Goal: Communication & Community: Participate in discussion

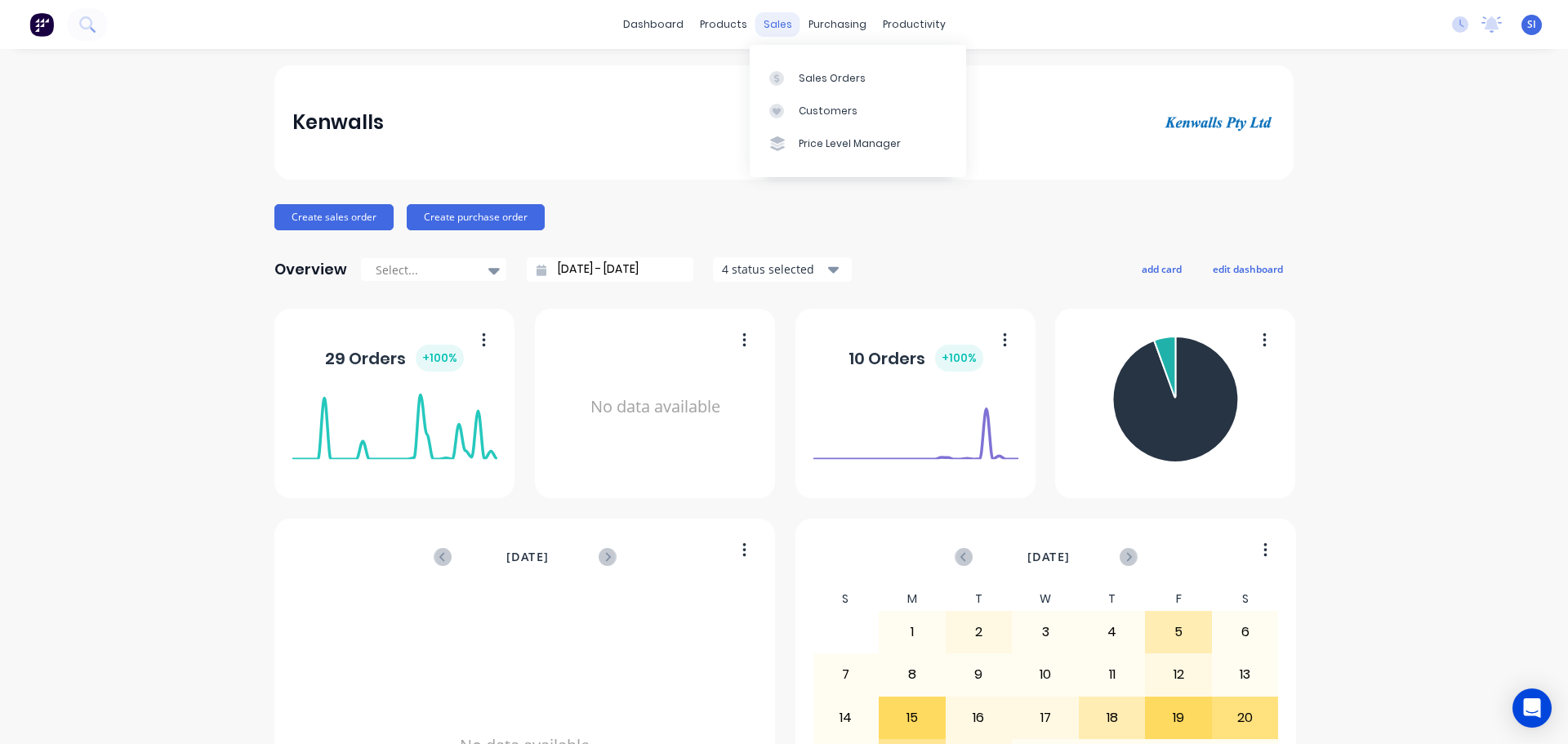
click at [771, 28] on div "sales" at bounding box center [777, 25] width 45 height 25
click at [820, 79] on div "Sales Orders" at bounding box center [832, 78] width 67 height 15
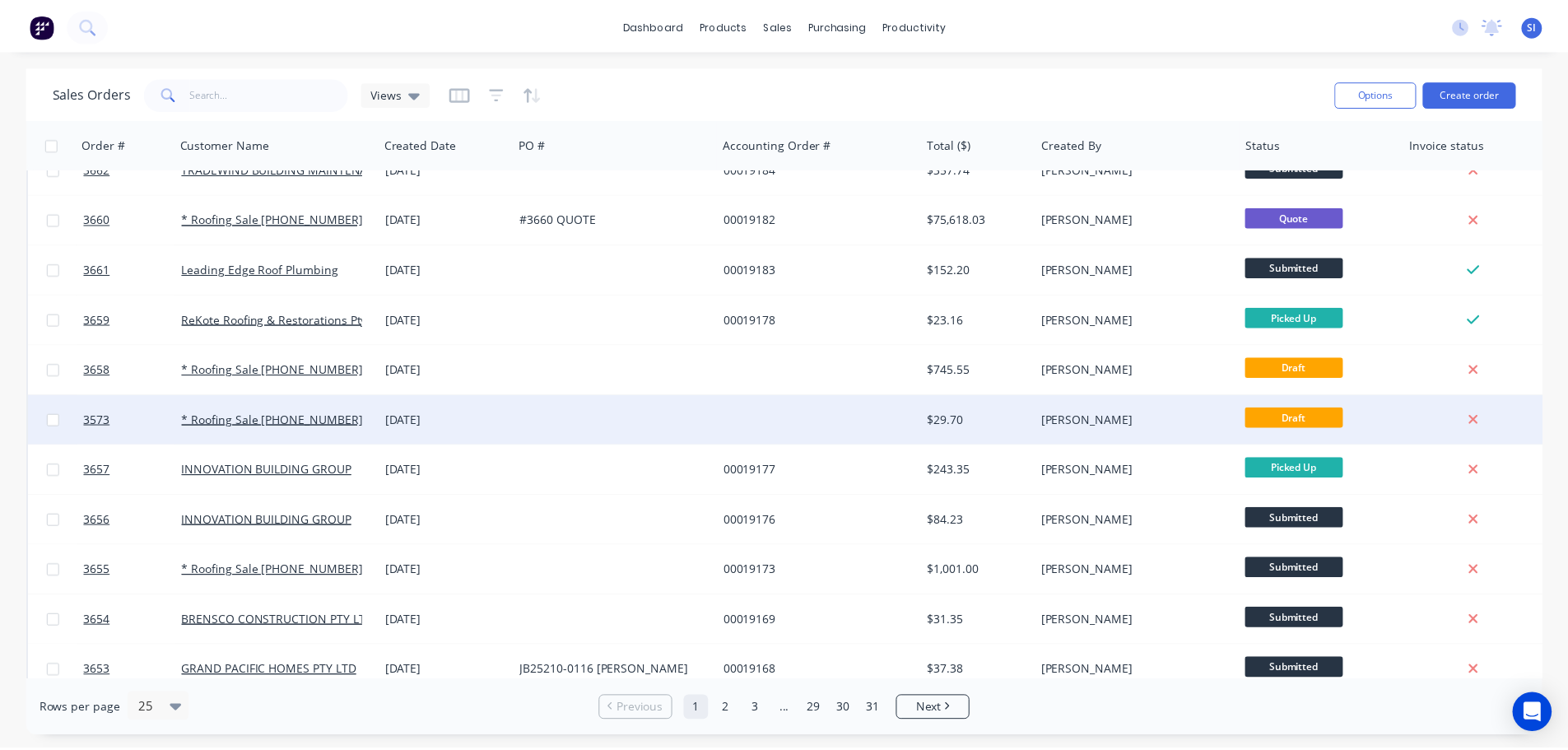
scroll to position [494, 0]
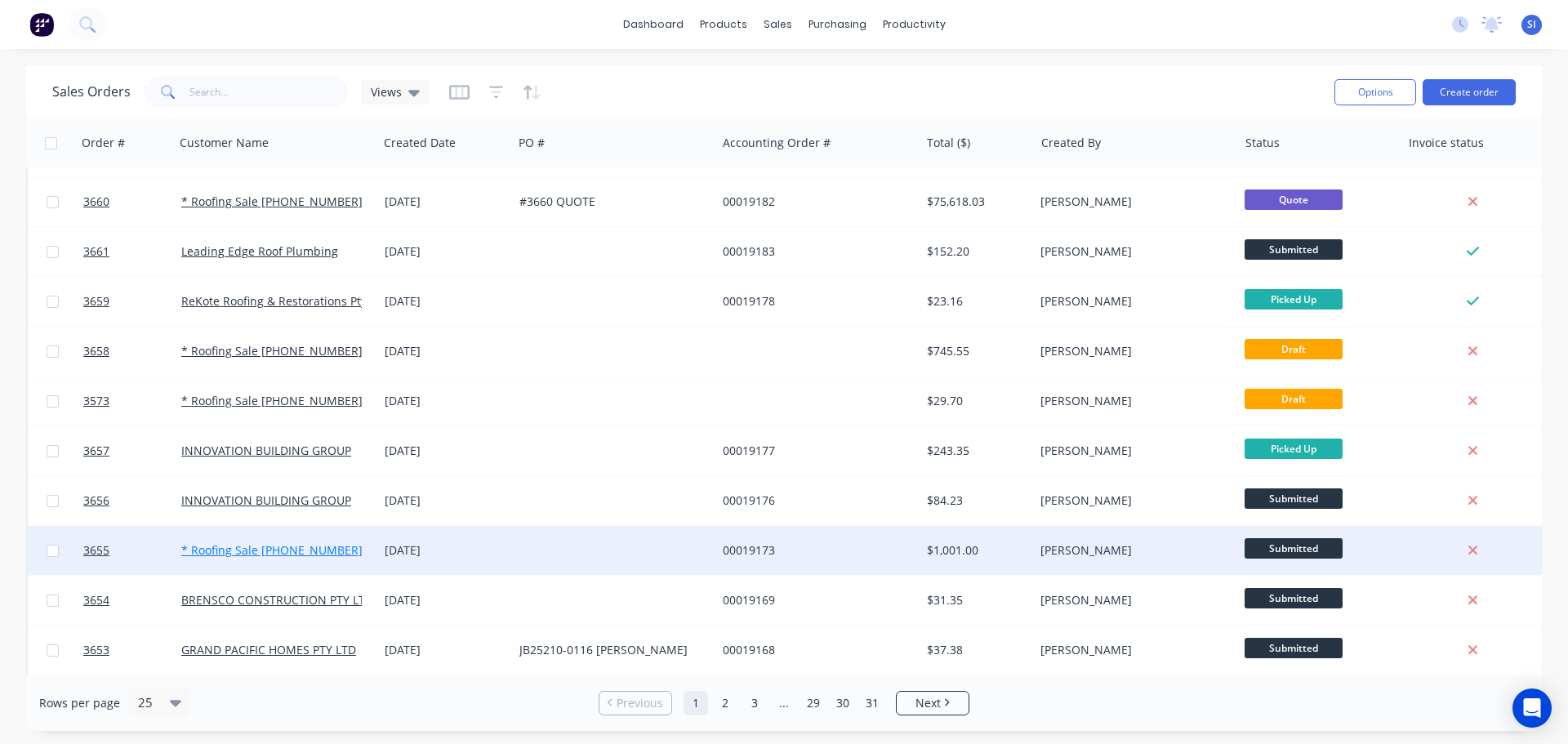
click at [234, 548] on link "* Roofing Sale [PHONE_NUMBER]" at bounding box center [271, 550] width 181 height 16
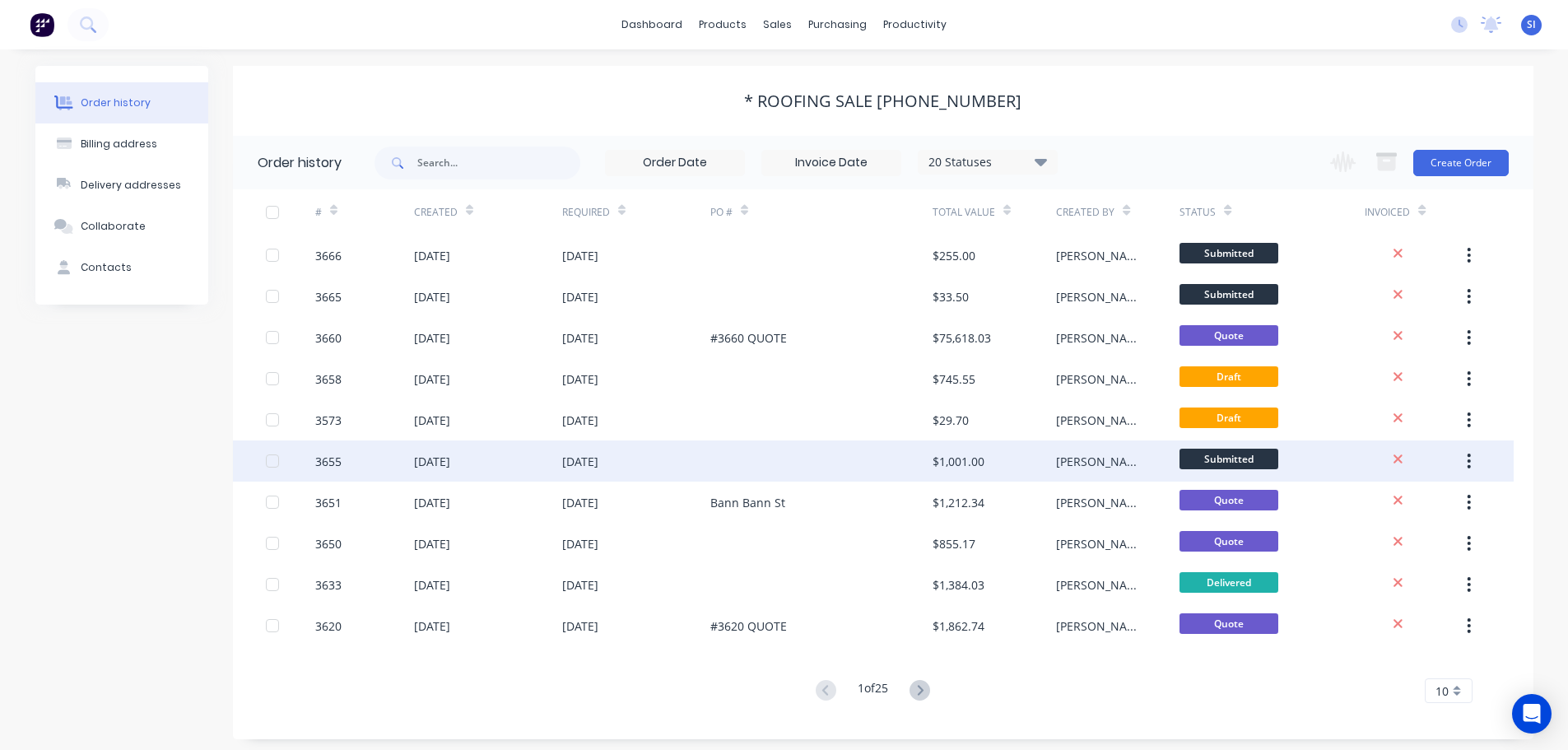
click at [427, 465] on div "[DATE]" at bounding box center [432, 461] width 36 height 17
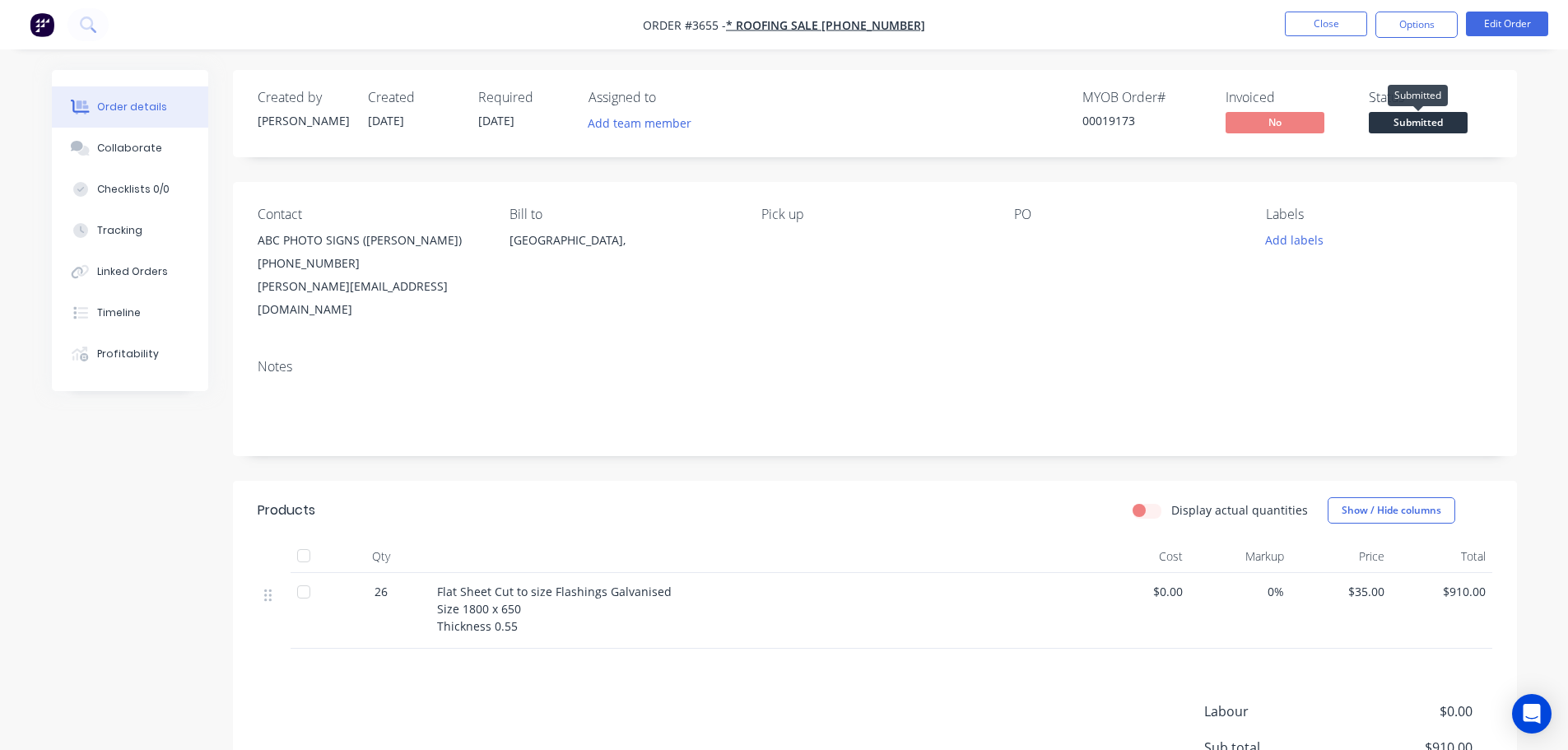
click at [1426, 124] on span "Submitted" at bounding box center [1418, 122] width 99 height 21
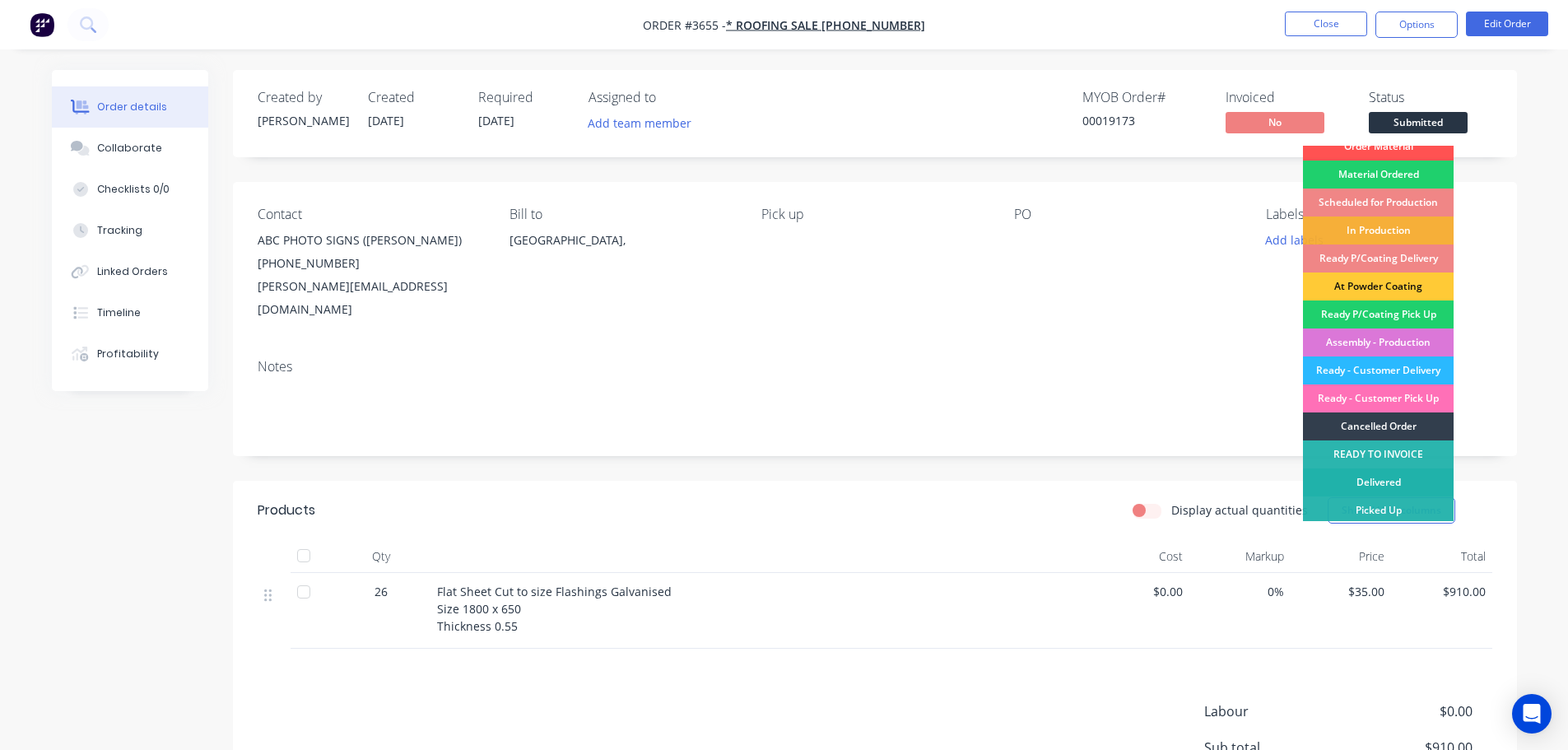
scroll to position [17, 0]
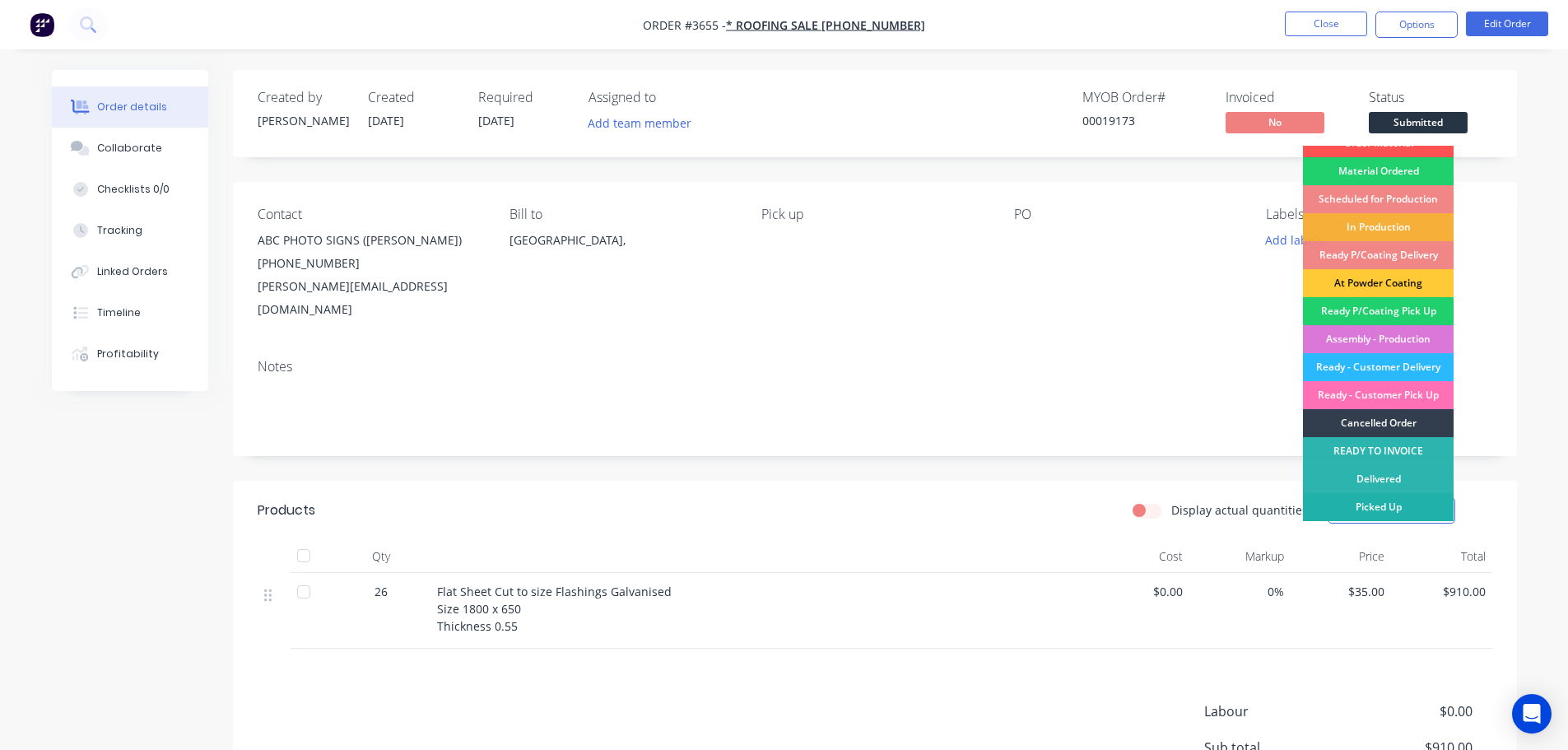
click at [1383, 505] on div "Picked Up" at bounding box center [1378, 508] width 151 height 28
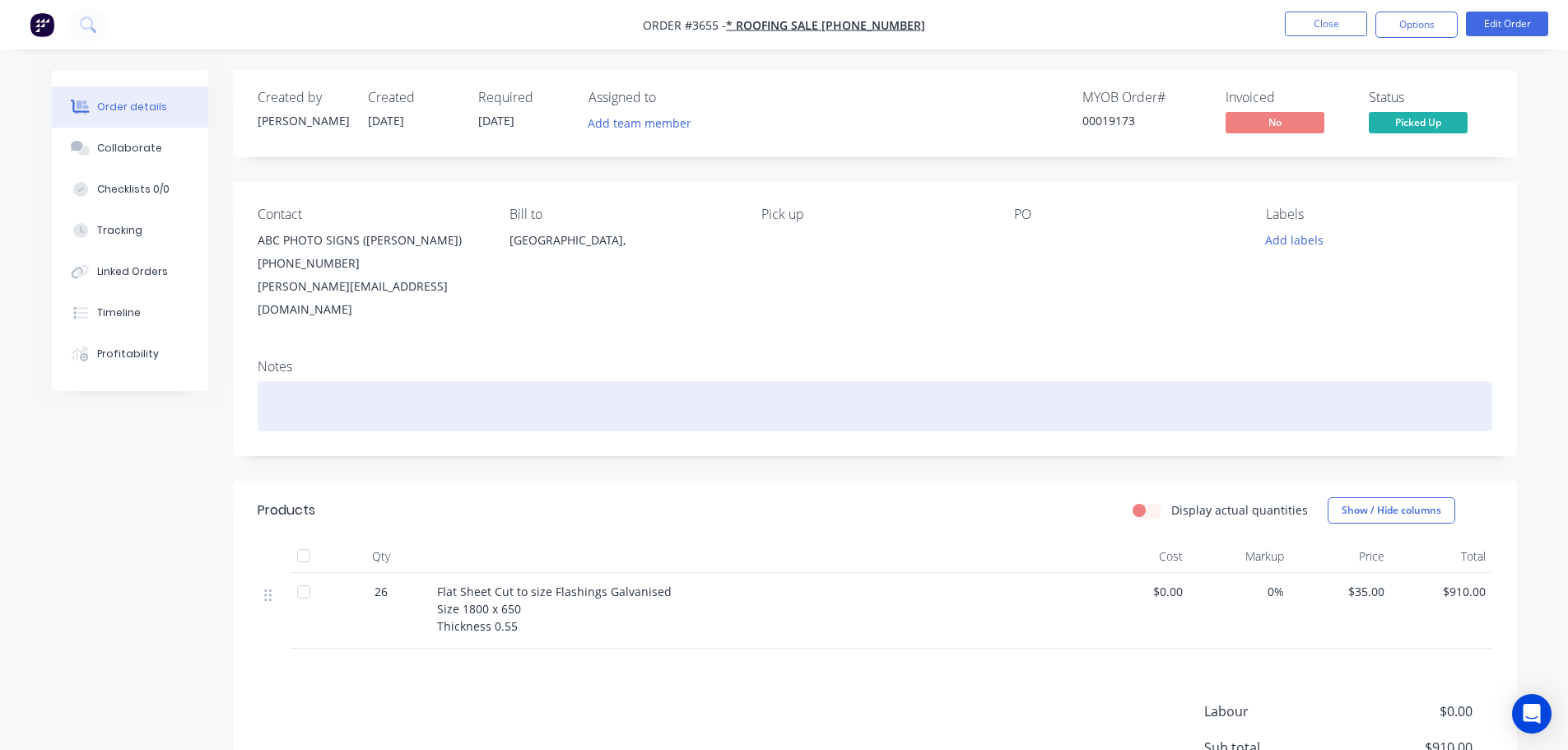
click at [274, 382] on div at bounding box center [875, 407] width 1235 height 51
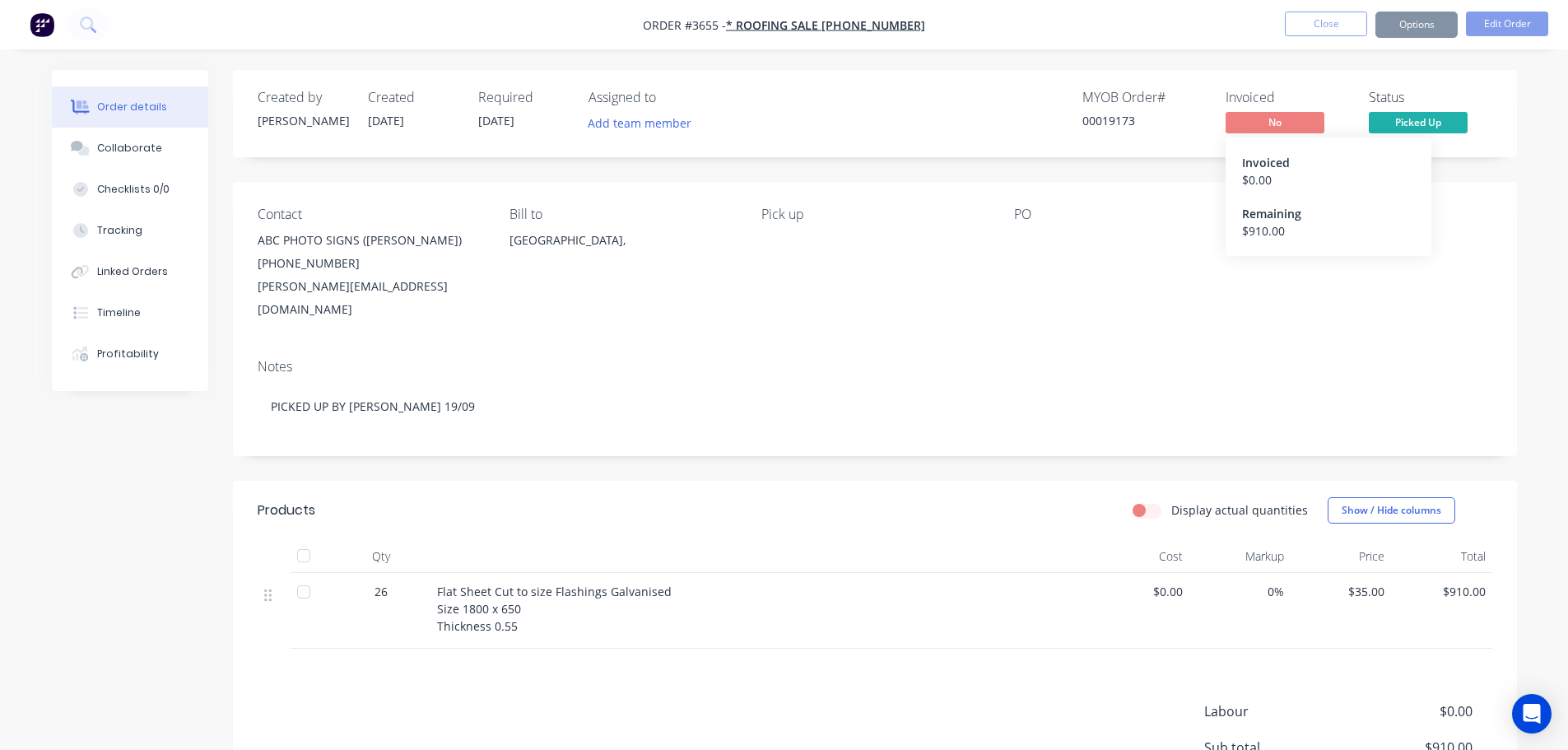
click at [1296, 124] on span "No" at bounding box center [1274, 122] width 99 height 21
click at [1444, 22] on button "Options" at bounding box center [1416, 25] width 82 height 27
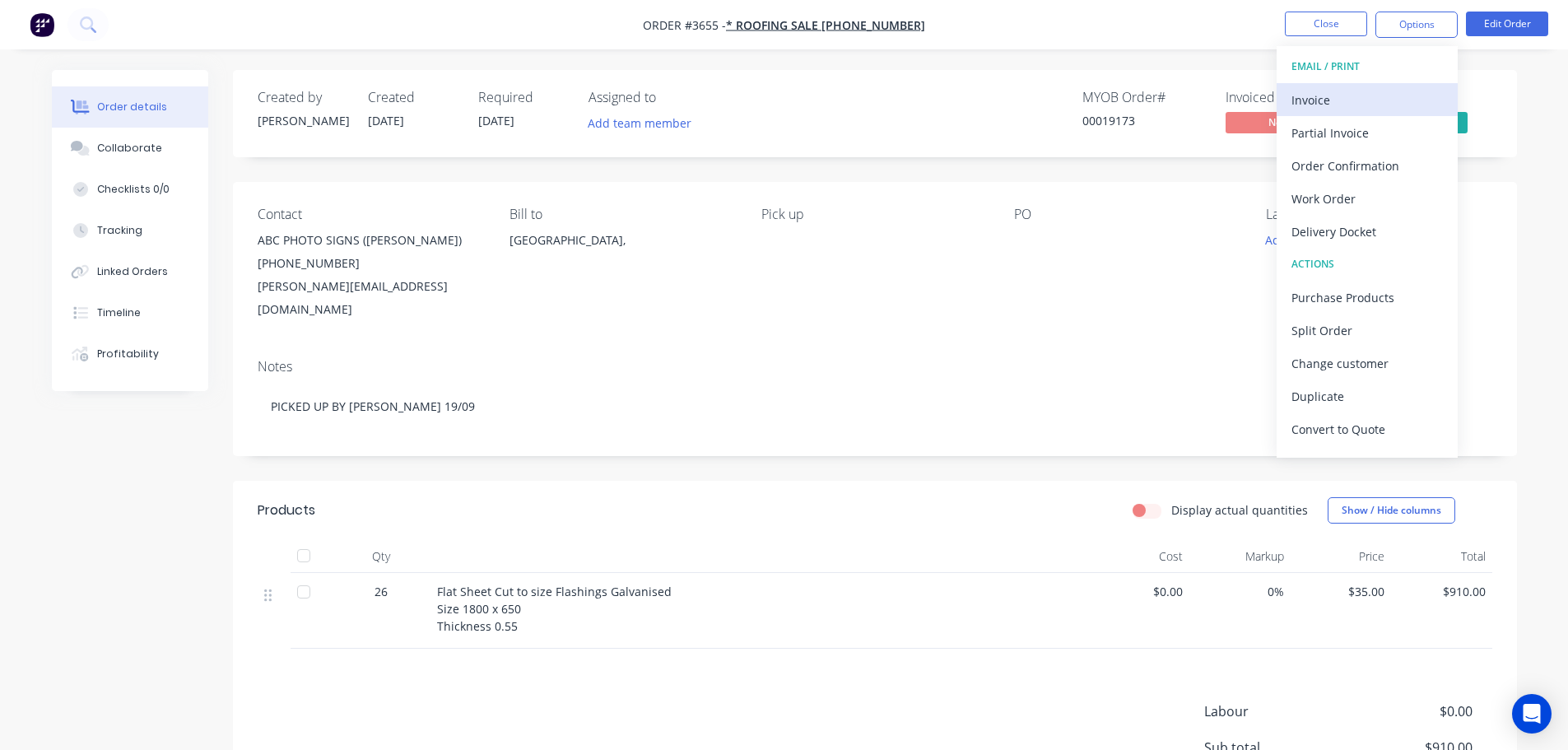
click at [1308, 100] on div "Invoice" at bounding box center [1367, 100] width 152 height 24
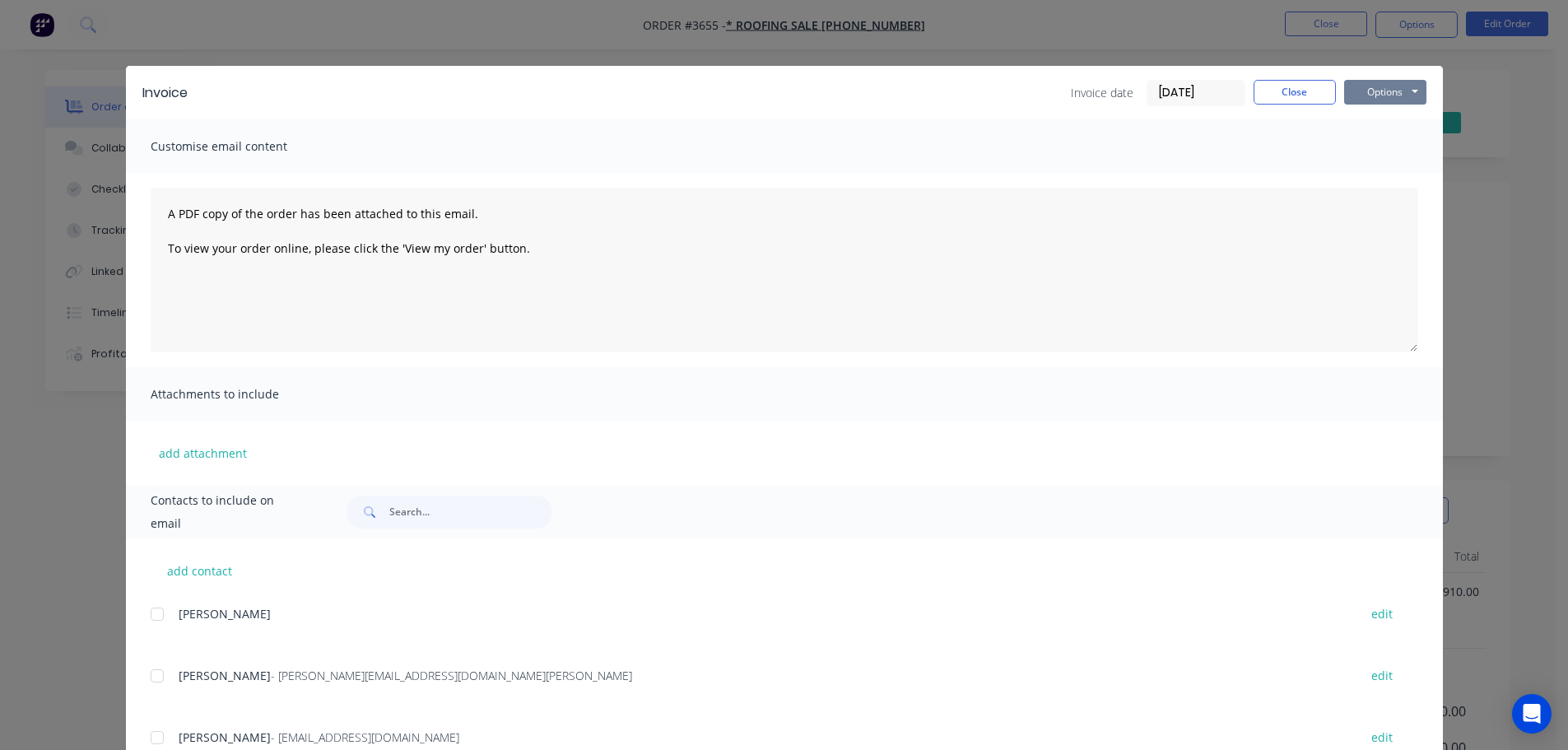
click at [1403, 83] on button "Options" at bounding box center [1385, 92] width 82 height 25
click at [1371, 145] on button "Print" at bounding box center [1396, 149] width 105 height 27
click at [1287, 97] on button "Close" at bounding box center [1294, 92] width 82 height 25
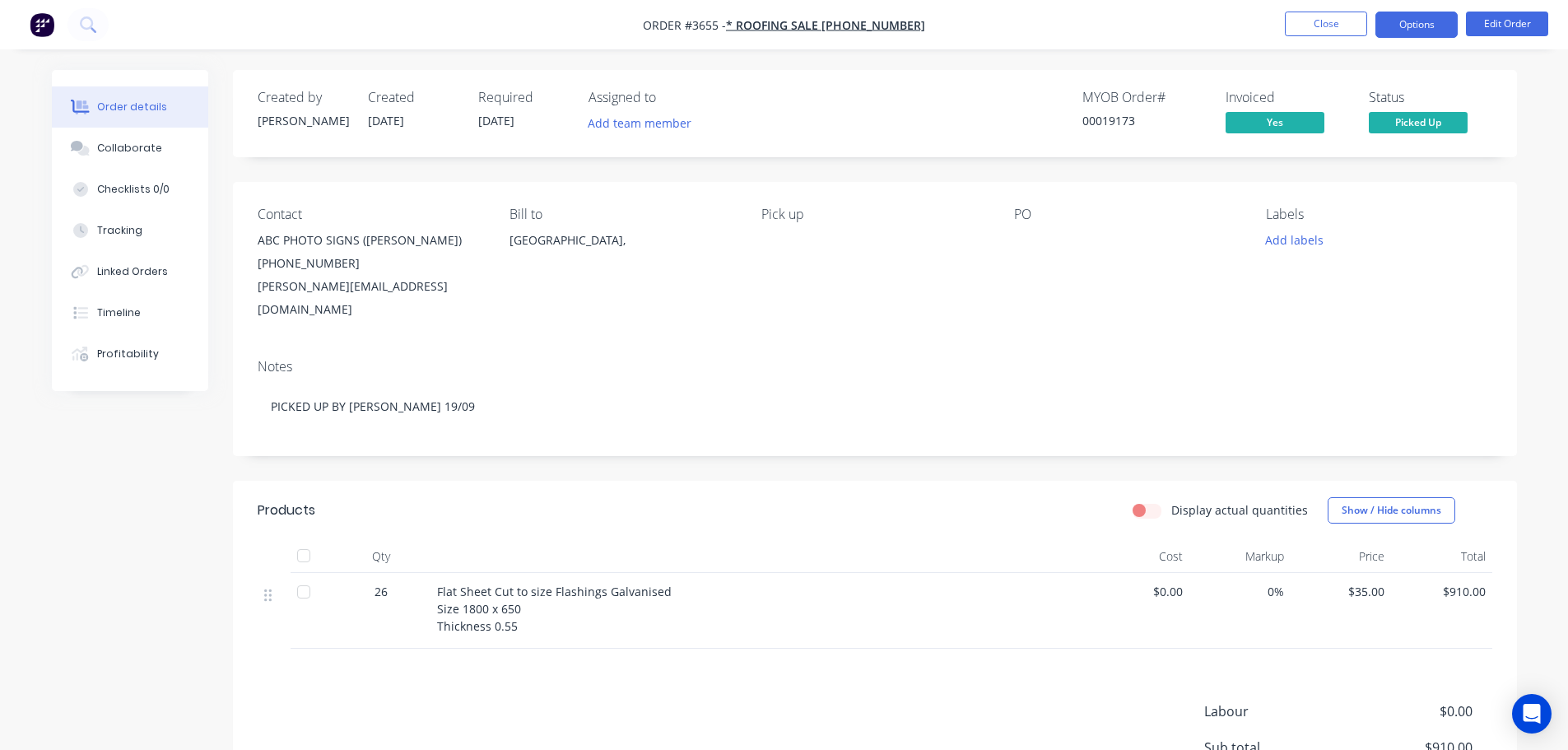
click at [1396, 22] on button "Options" at bounding box center [1416, 25] width 82 height 27
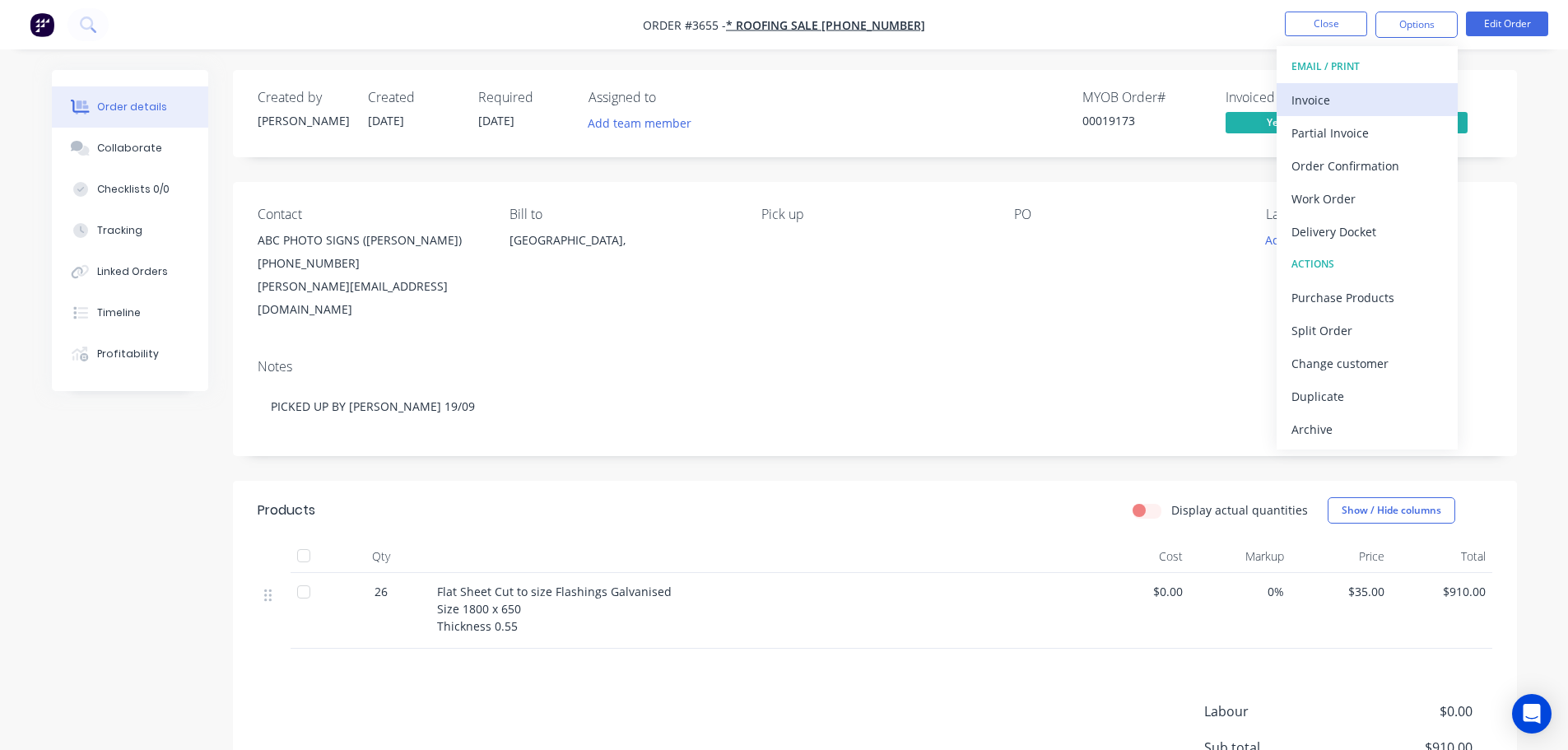
click at [1308, 100] on div "Invoice" at bounding box center [1367, 100] width 152 height 24
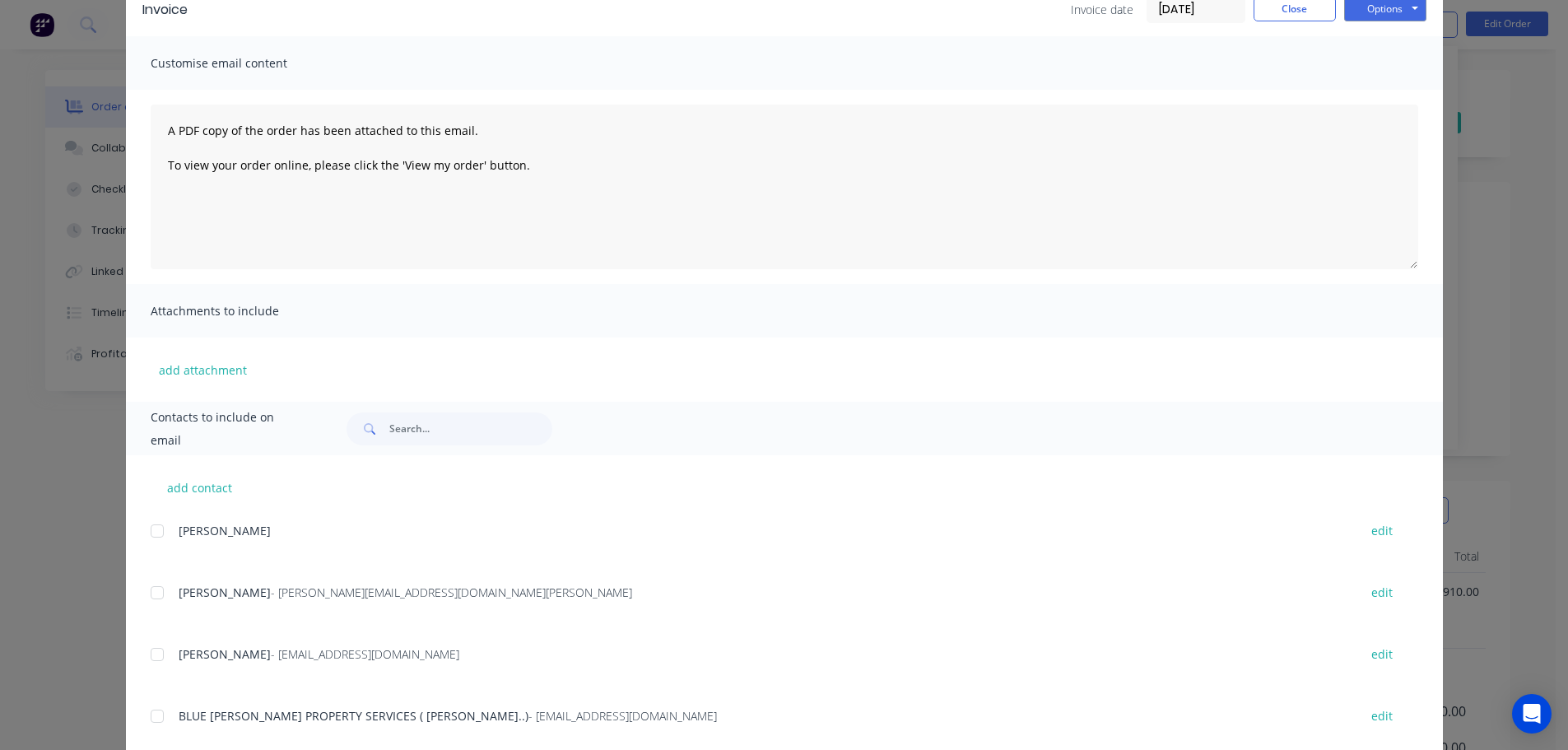
scroll to position [82, 0]
click at [445, 431] on input "text" at bounding box center [471, 430] width 163 height 33
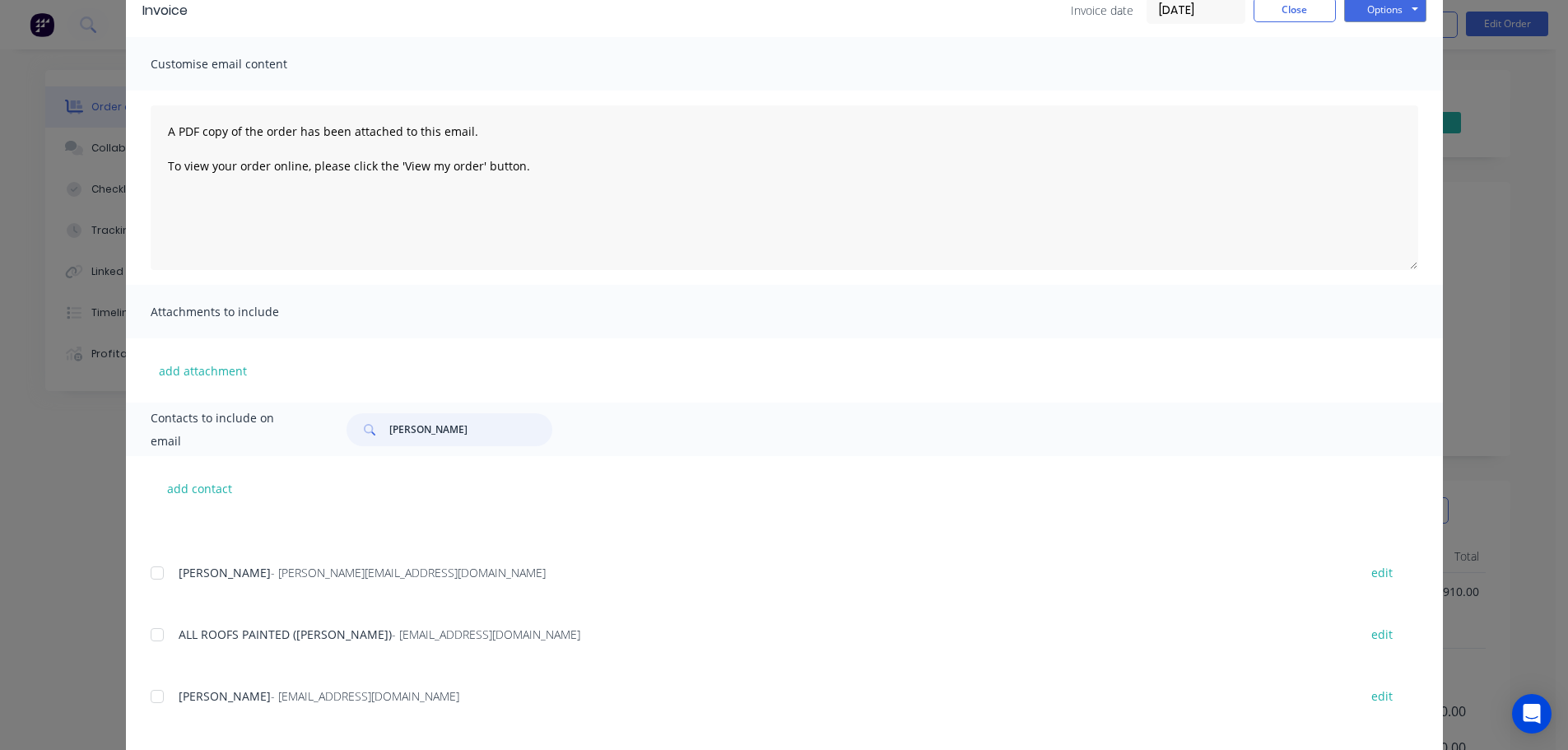
click at [390, 424] on input "[PERSON_NAME]" at bounding box center [471, 430] width 163 height 33
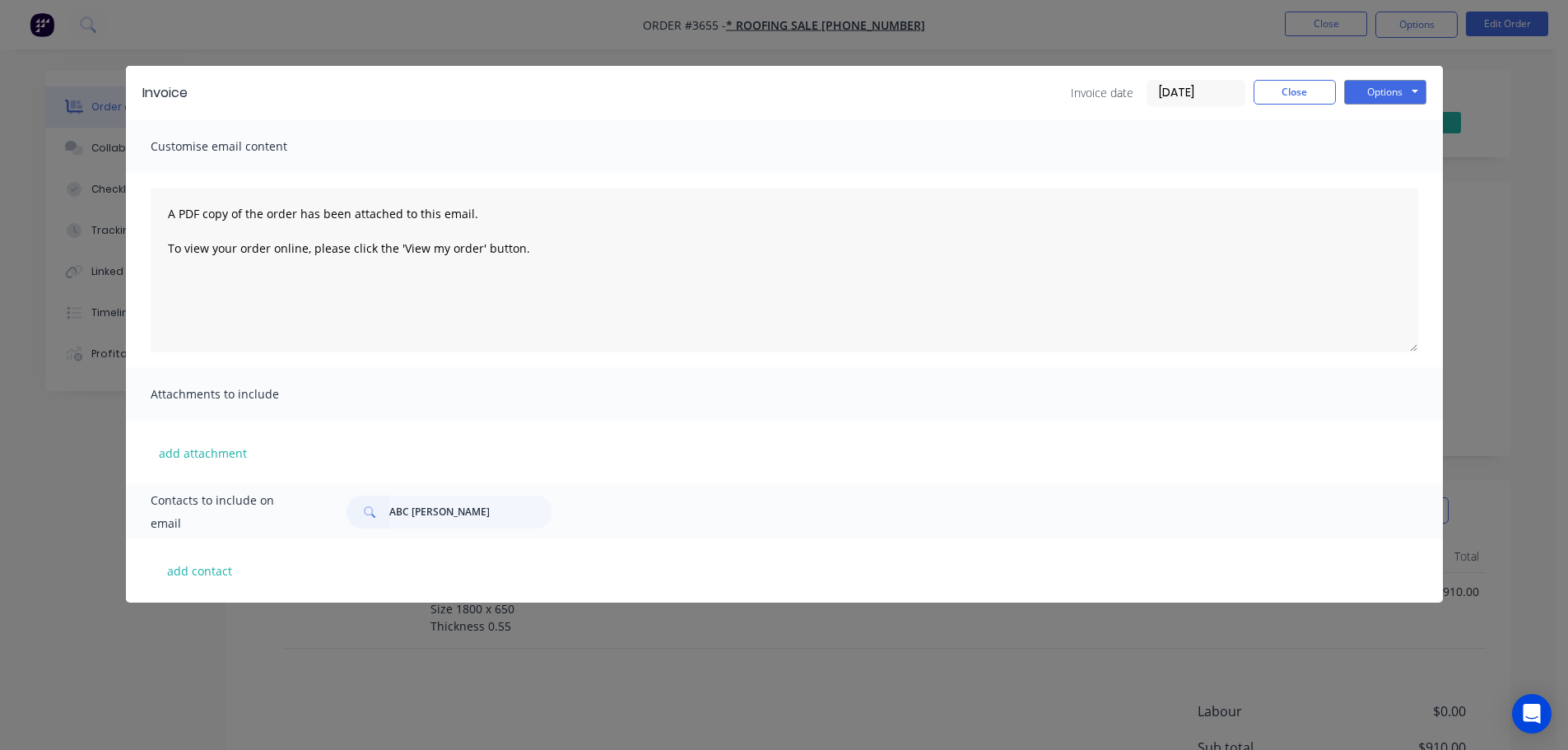
click at [363, 428] on div "add attachment" at bounding box center [784, 452] width 1317 height 64
click at [453, 509] on input "ABC [PERSON_NAME]" at bounding box center [471, 513] width 163 height 33
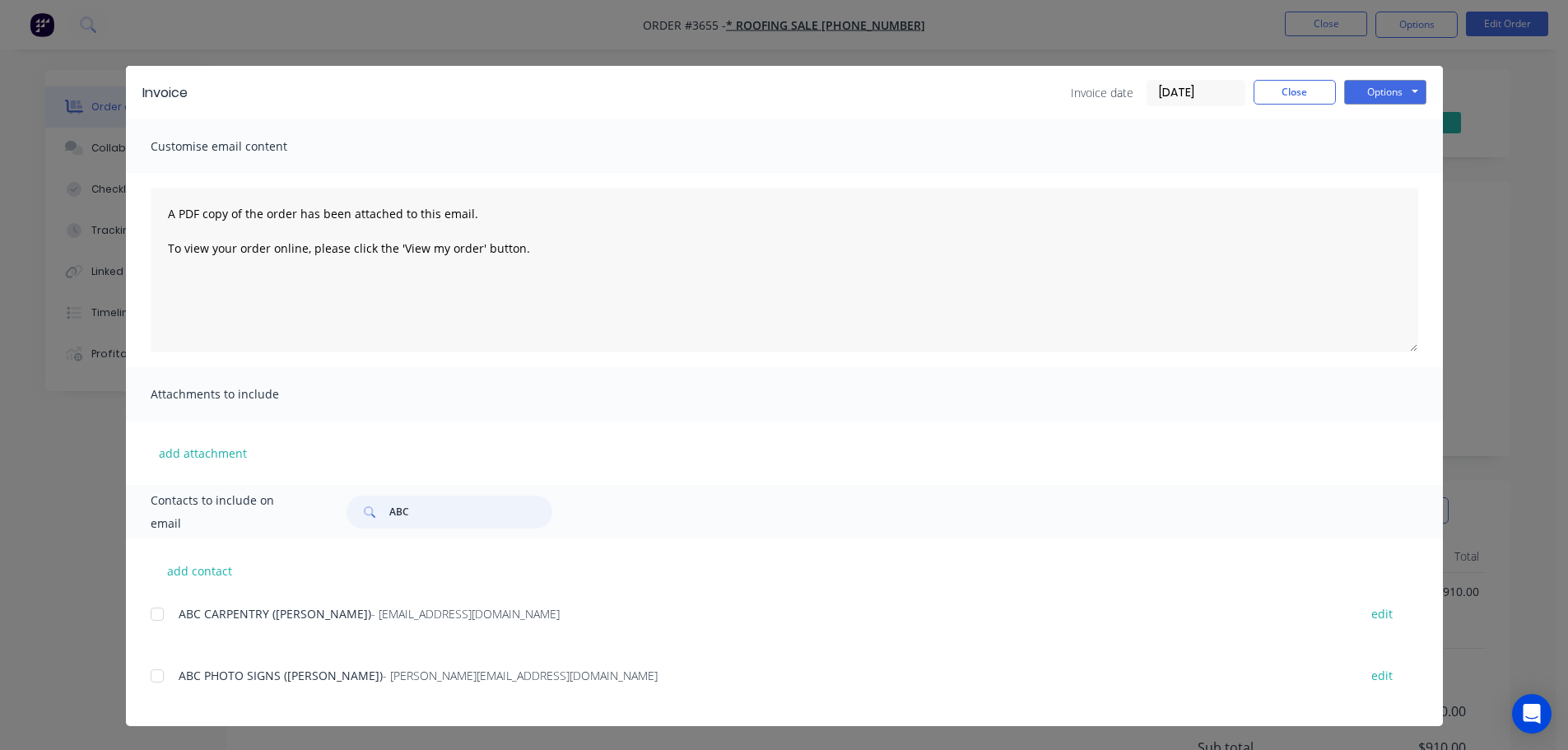
scroll to position [82, 0]
click at [156, 675] on div at bounding box center [158, 676] width 33 height 33
type input "ABC"
click at [1412, 88] on button "Options" at bounding box center [1385, 92] width 82 height 25
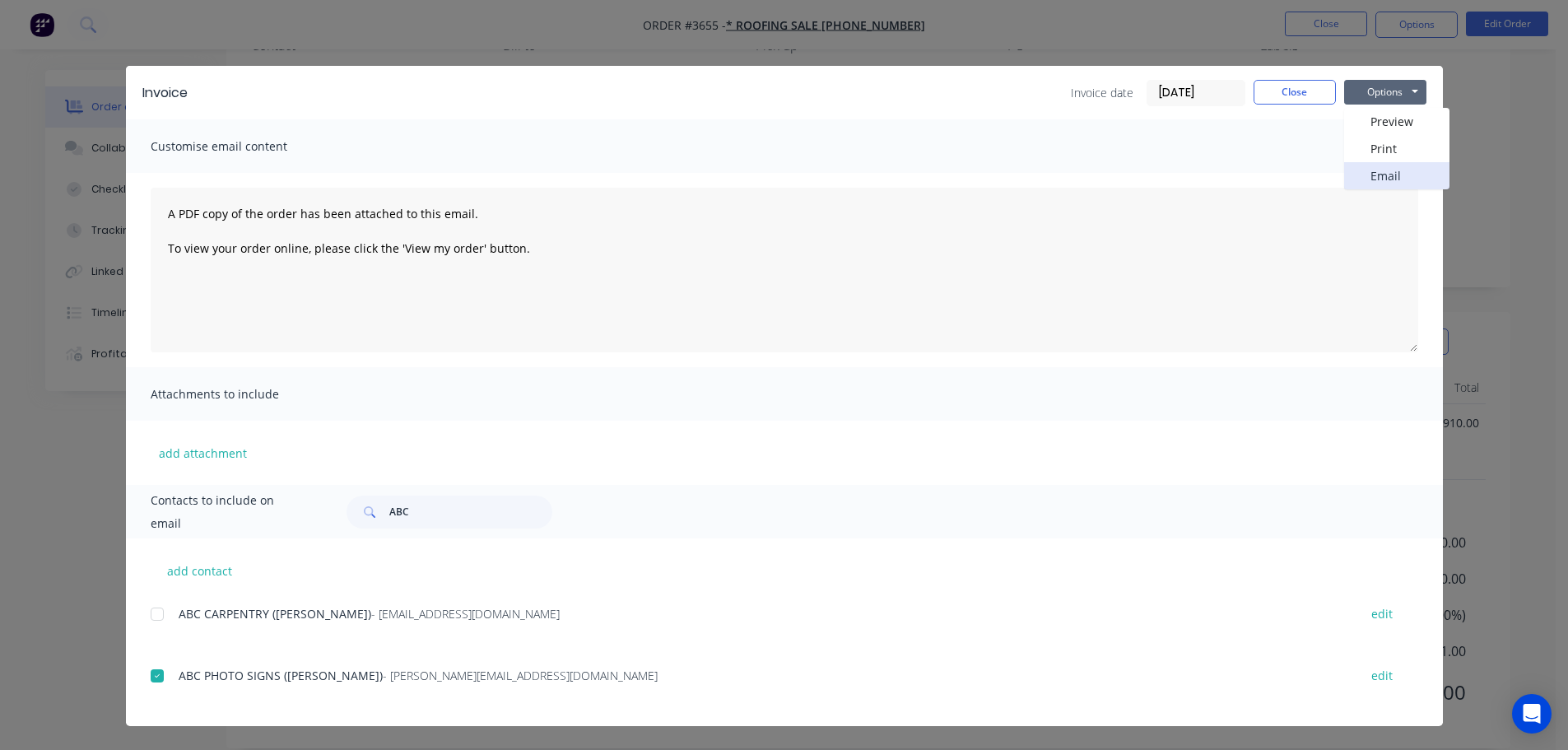
click at [1387, 175] on button "Email" at bounding box center [1396, 176] width 105 height 27
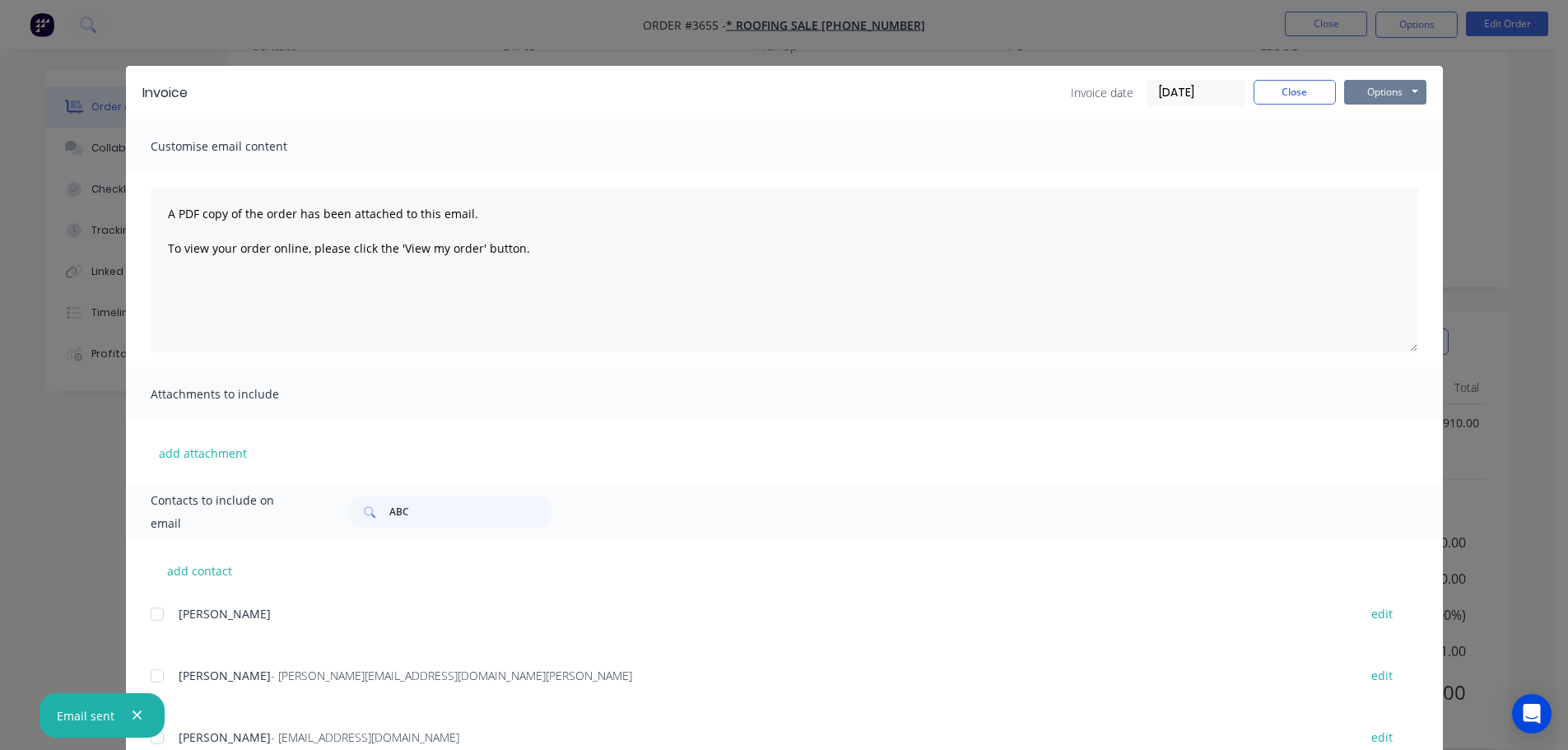
click at [1405, 87] on button "Options" at bounding box center [1385, 92] width 82 height 25
click at [1522, 105] on div "Invoice Invoice date [DATE] Close Options Preview Print Email Customise email c…" at bounding box center [784, 375] width 1568 height 750
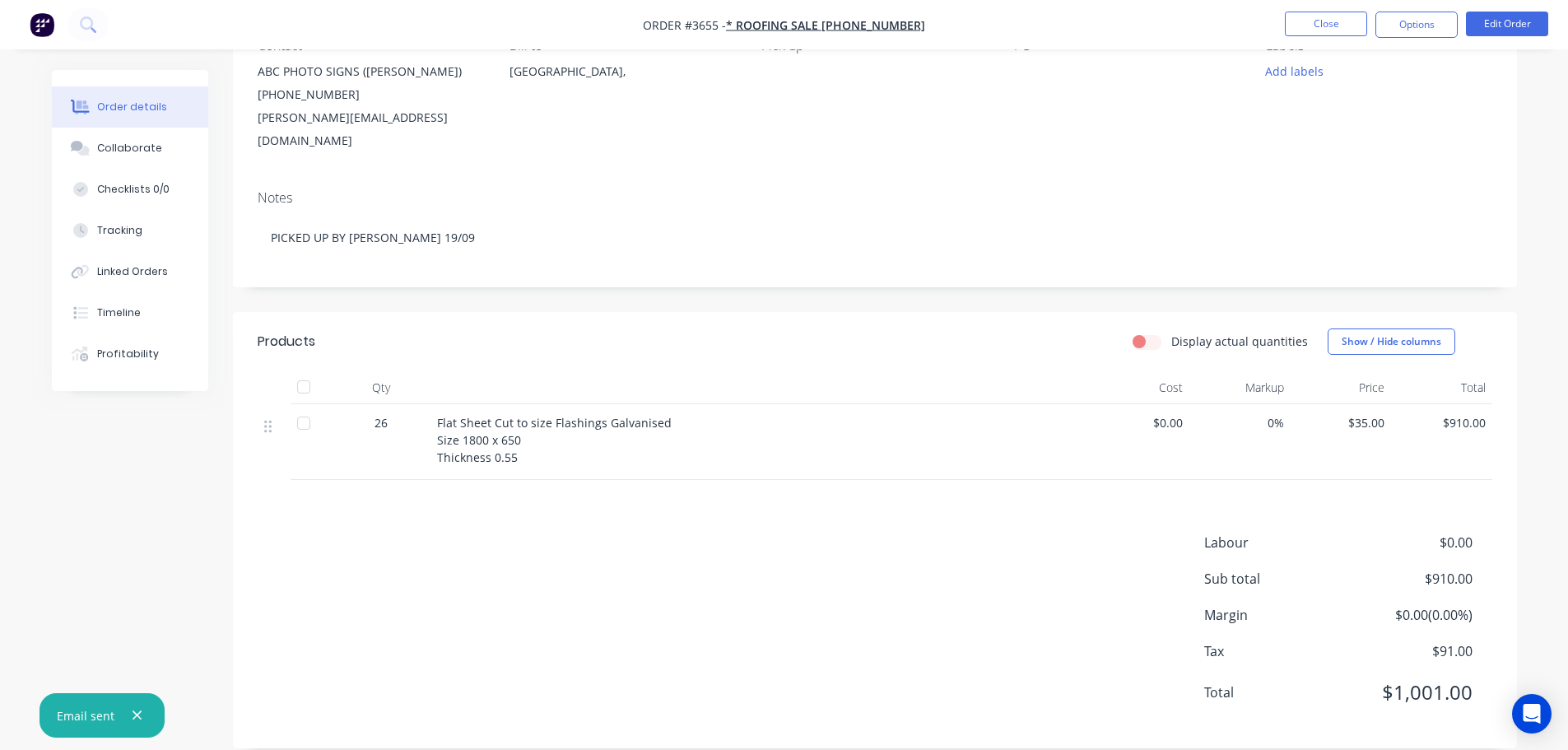
scroll to position [0, 0]
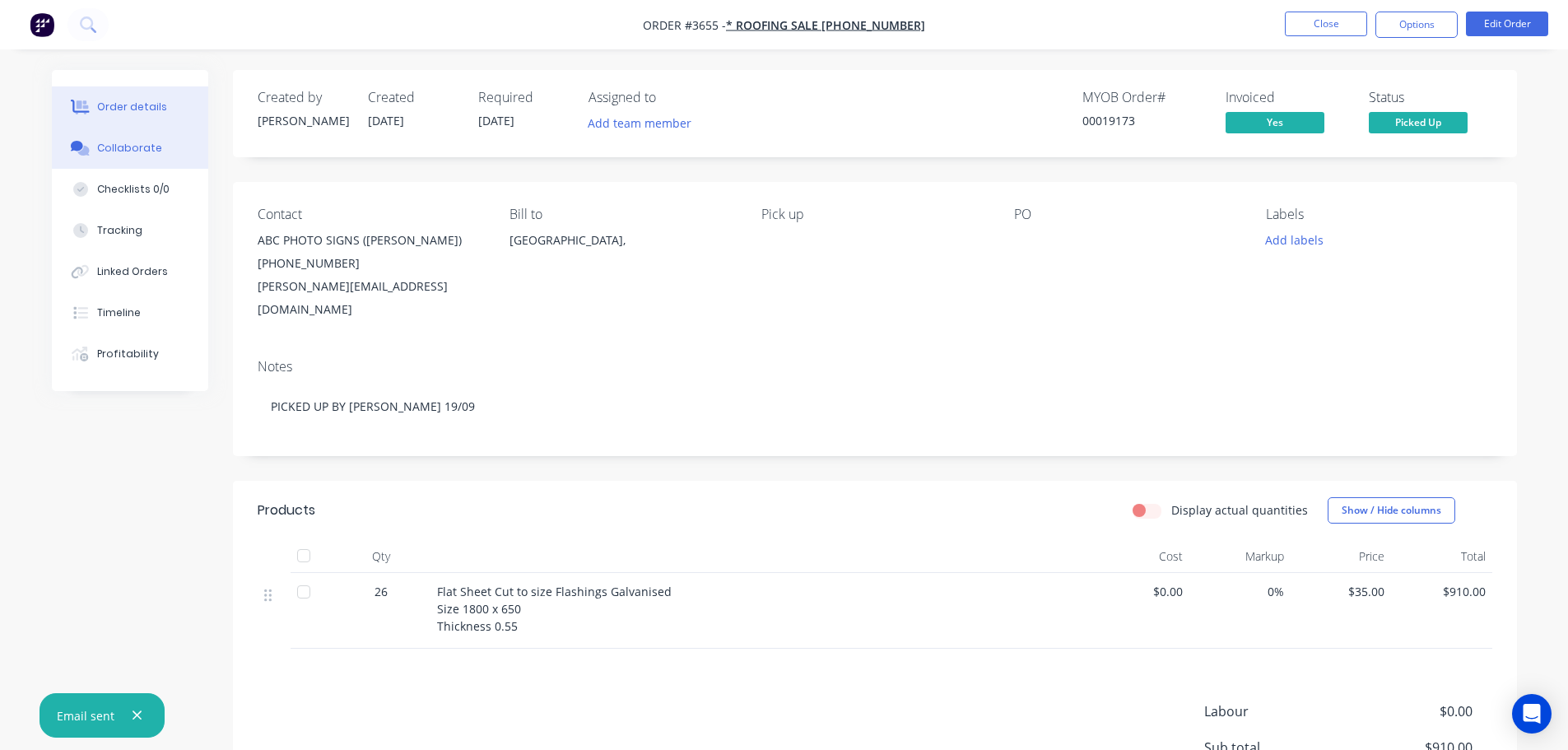
click at [134, 151] on div "Collaborate" at bounding box center [129, 149] width 65 height 15
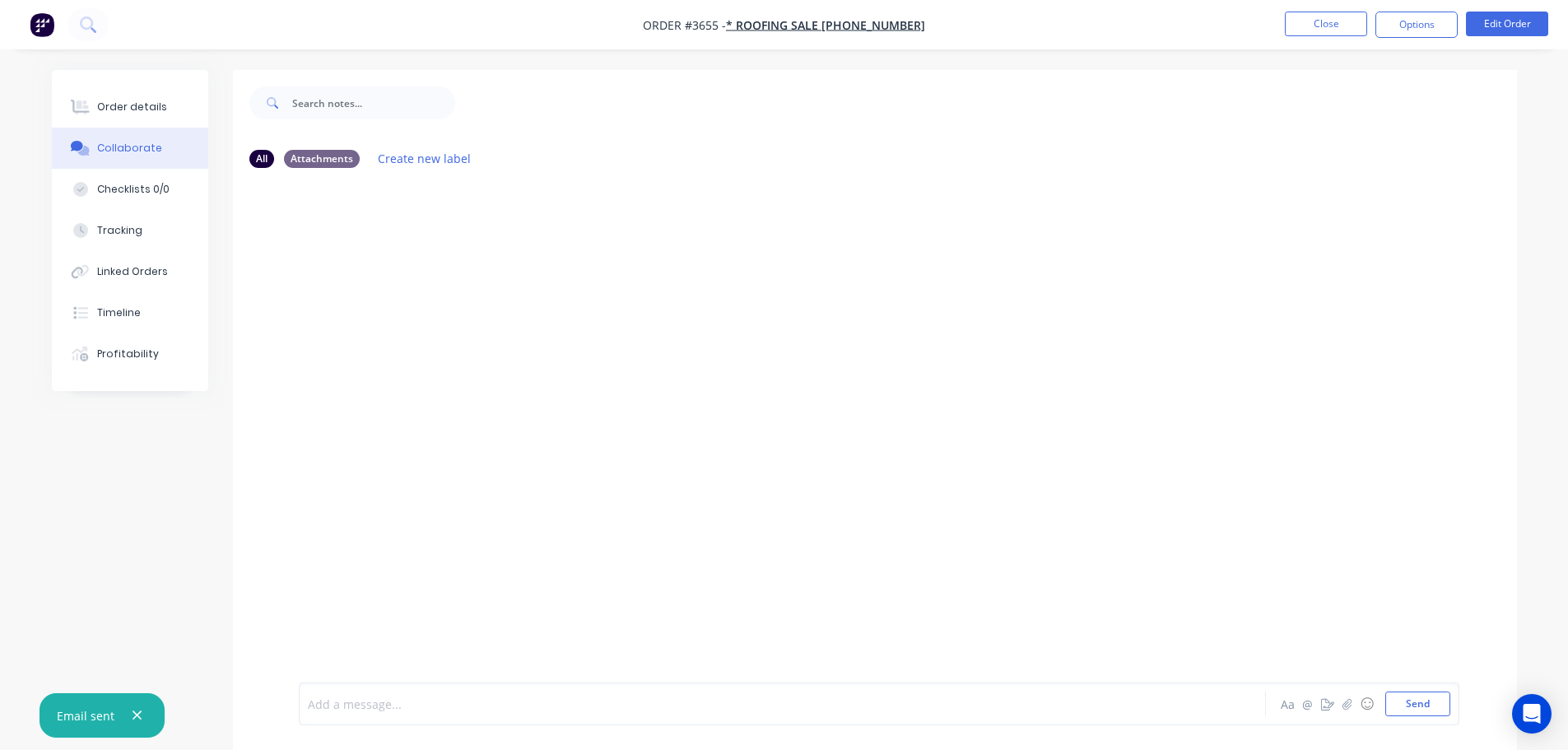
click at [361, 701] on div at bounding box center [736, 704] width 856 height 17
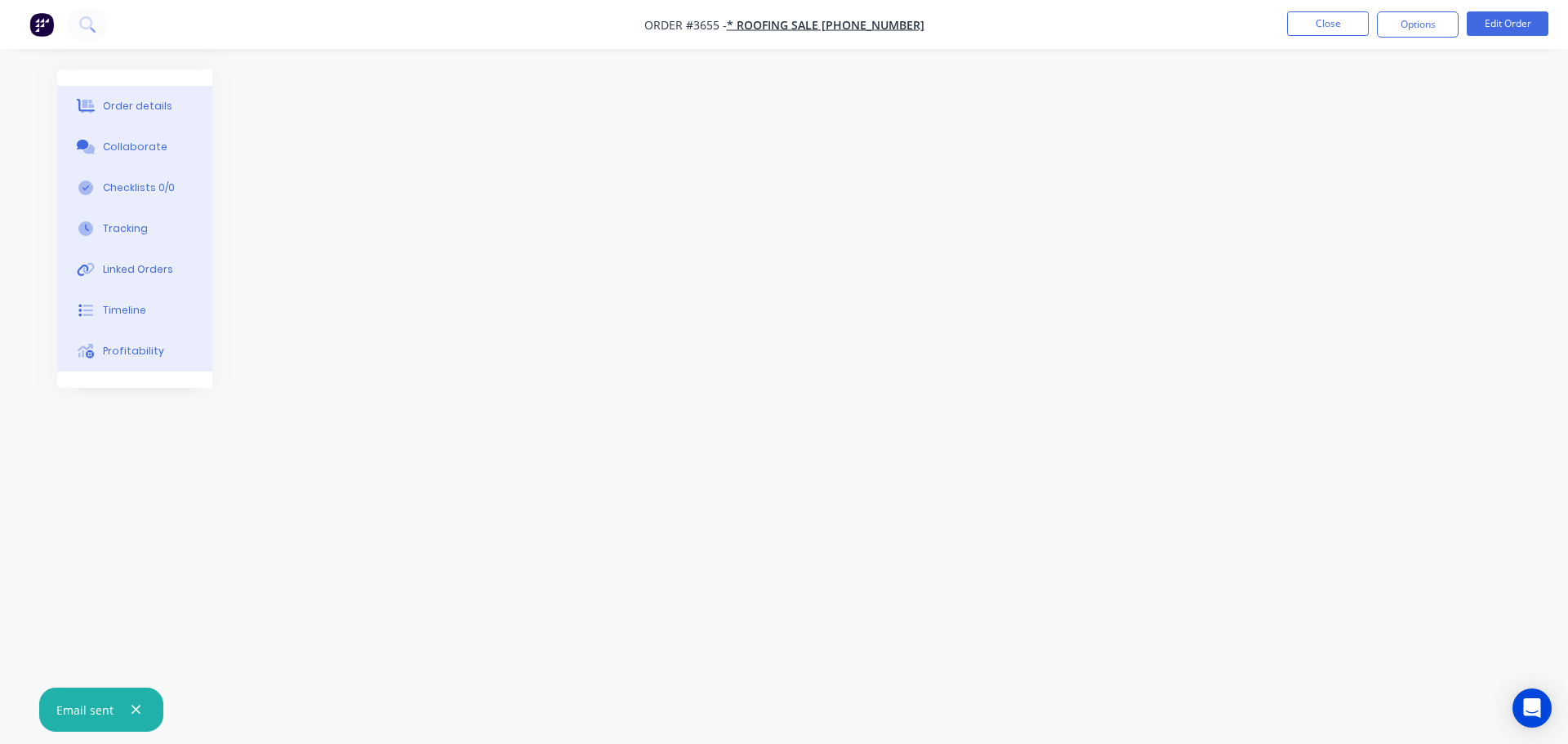
click at [133, 705] on icon "button" at bounding box center [136, 710] width 11 height 15
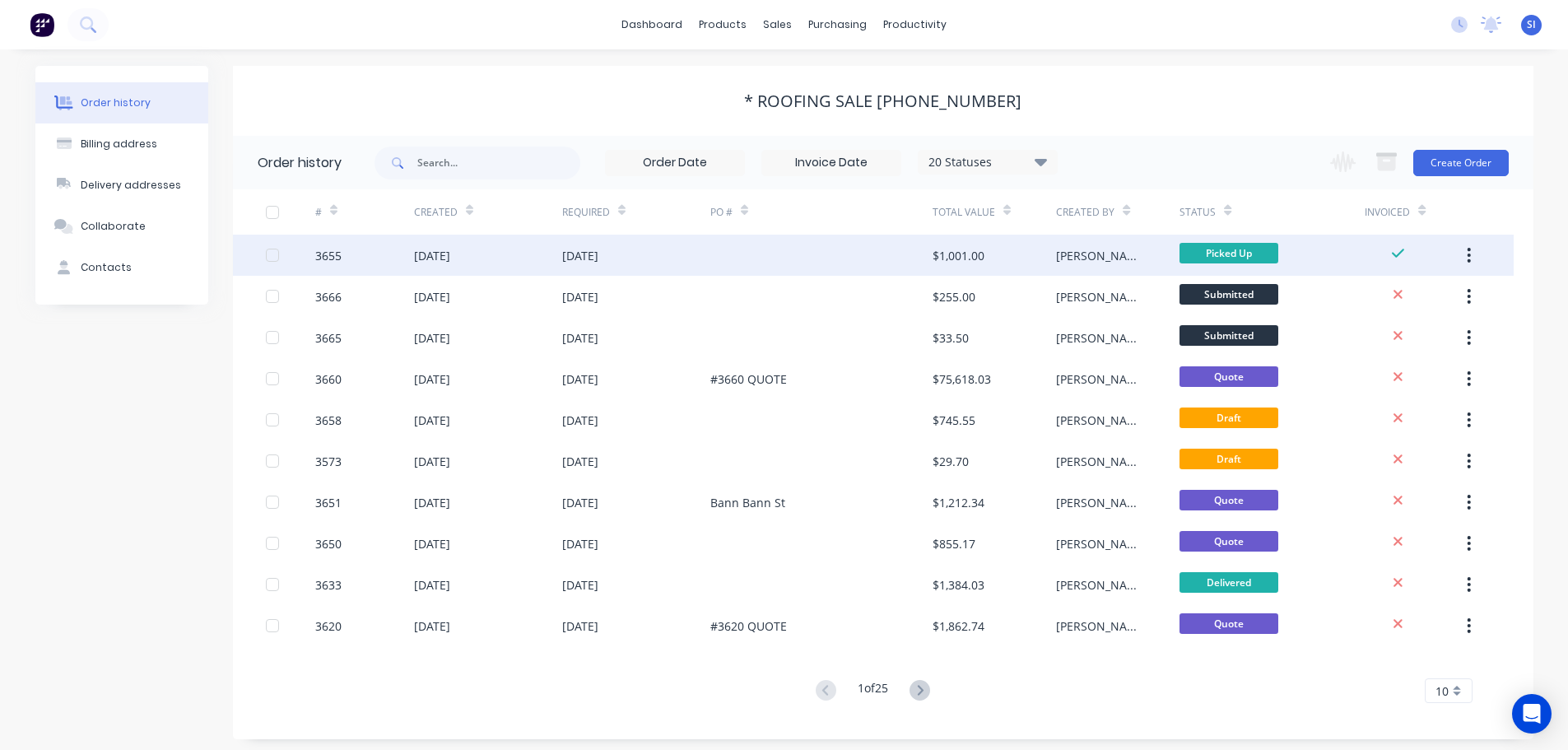
click at [410, 256] on div "3655" at bounding box center [364, 256] width 99 height 41
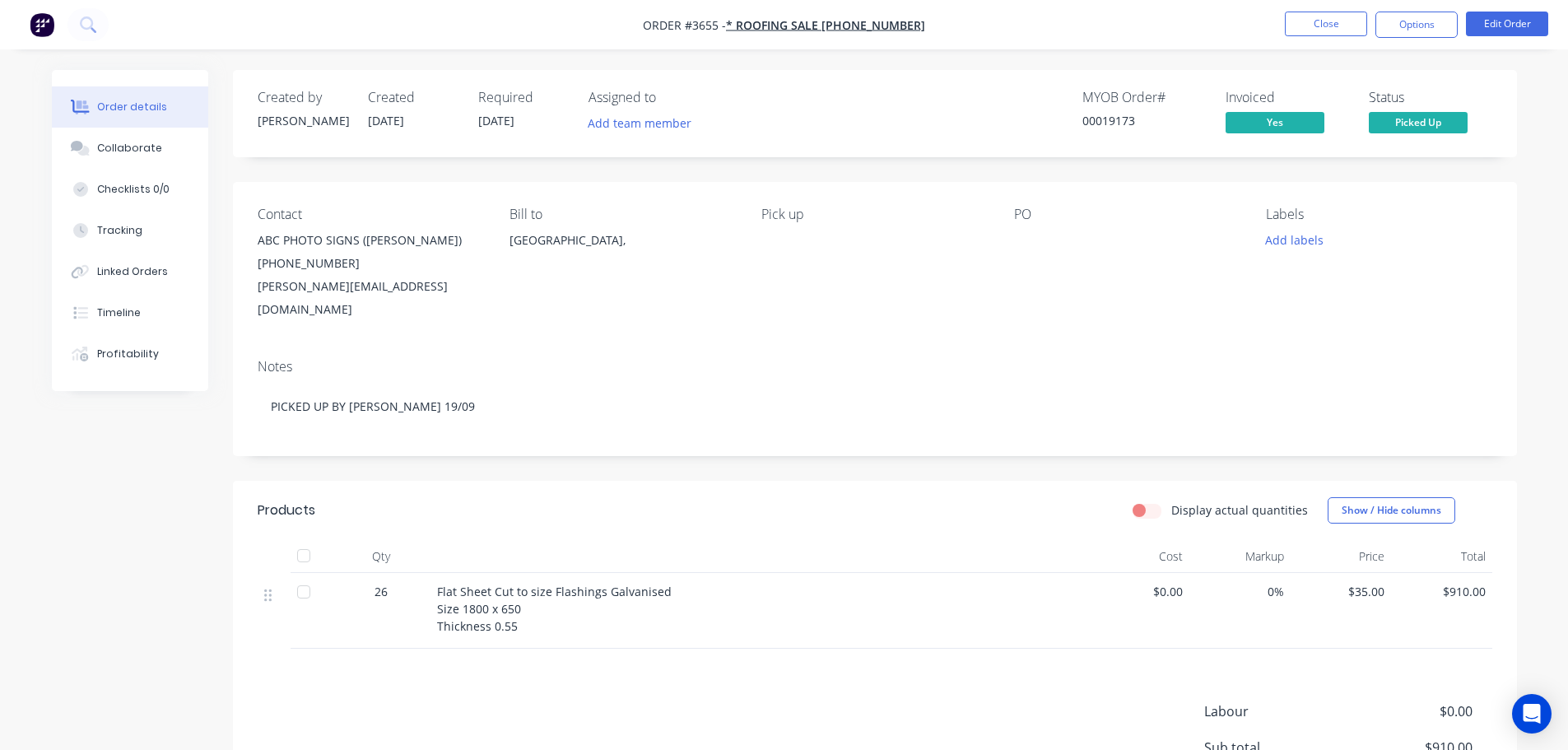
click at [259, 290] on div "[PERSON_NAME][EMAIL_ADDRESS][DOMAIN_NAME]" at bounding box center [371, 299] width 226 height 46
click at [262, 285] on div "[PERSON_NAME][EMAIL_ADDRESS][DOMAIN_NAME]" at bounding box center [371, 299] width 226 height 46
click at [262, 285] on div "[PERSON_NAME][EMAIL_ADDRESS][DOMAIN_NAME]" at bounding box center [371, 299] width 226 height 46
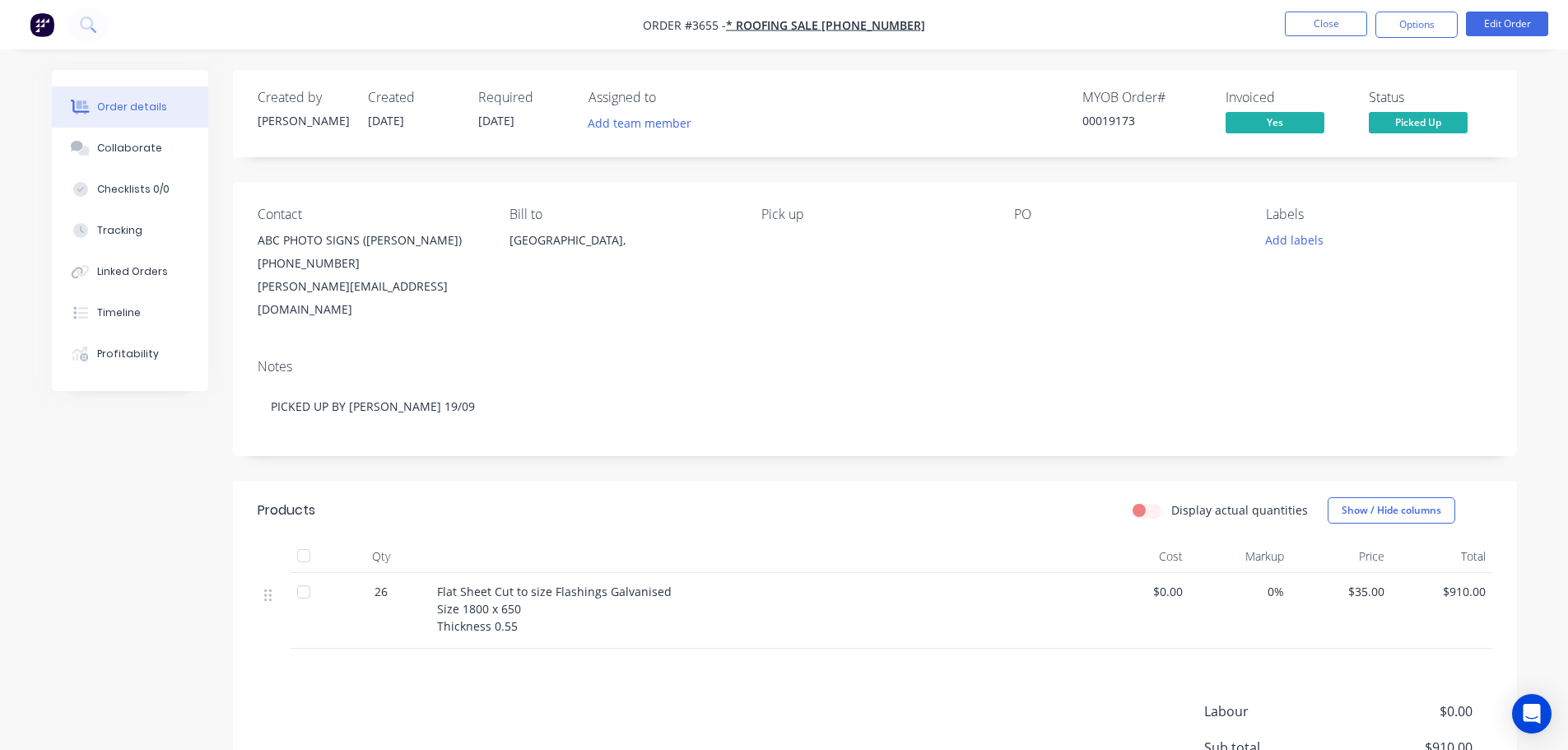
click at [367, 314] on div "Contact ABC PHOTO SIGNS ([PERSON_NAME]) [PHONE_NUMBER] [PERSON_NAME][EMAIL_ADDR…" at bounding box center [875, 264] width 1284 height 164
click at [419, 285] on div "[PERSON_NAME][EMAIL_ADDRESS][DOMAIN_NAME]" at bounding box center [371, 299] width 226 height 46
click at [419, 284] on div "[PERSON_NAME][EMAIL_ADDRESS][DOMAIN_NAME]" at bounding box center [371, 299] width 226 height 46
click at [415, 287] on div "[PERSON_NAME][EMAIL_ADDRESS][DOMAIN_NAME]" at bounding box center [371, 299] width 226 height 46
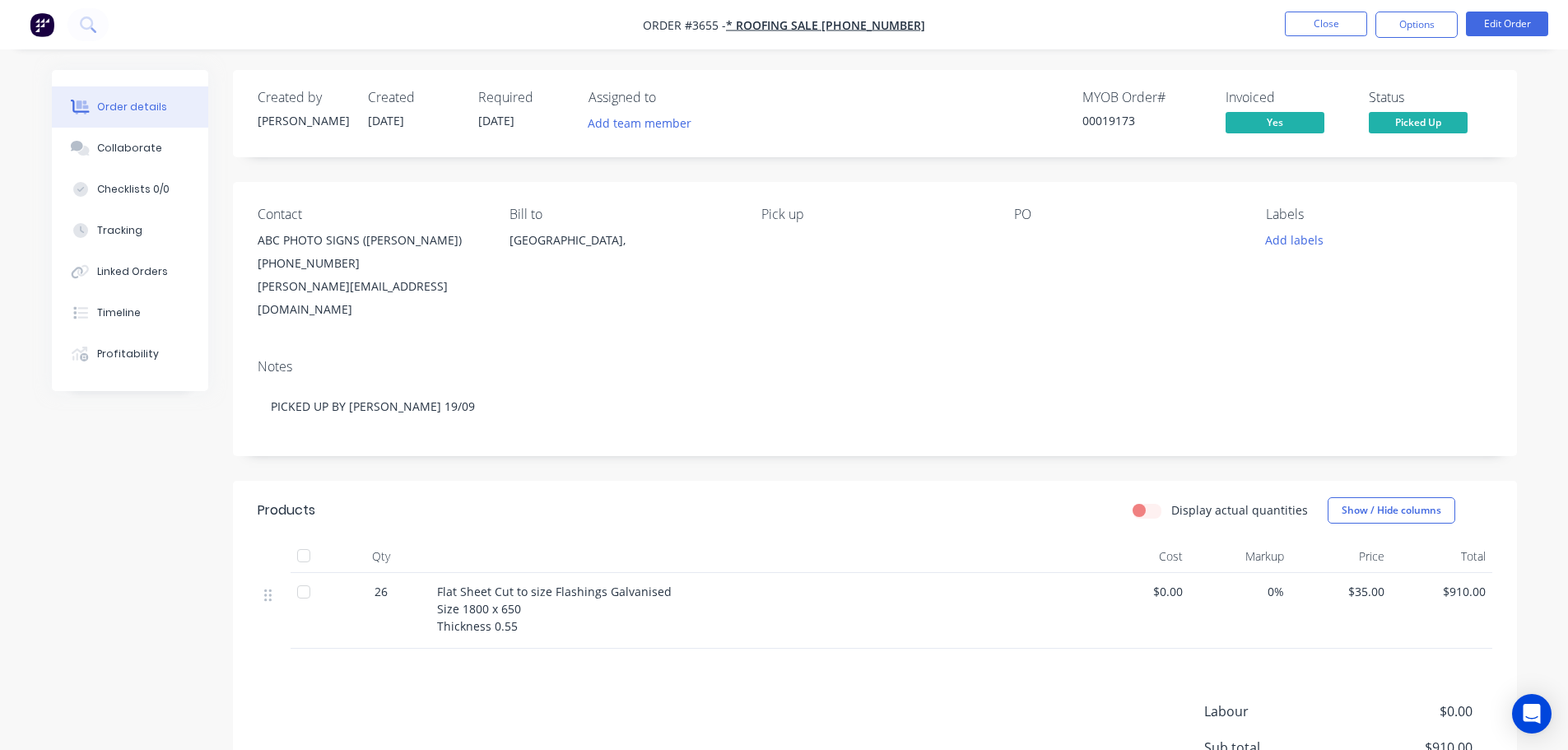
click at [254, 289] on div "Contact ABC PHOTO SIGNS ([PERSON_NAME]) [PHONE_NUMBER] [PERSON_NAME][EMAIL_ADDR…" at bounding box center [875, 264] width 1284 height 164
click at [255, 288] on div "Contact ABC PHOTO SIGNS ([PERSON_NAME]) [PHONE_NUMBER] [PERSON_NAME][EMAIL_ADDR…" at bounding box center [875, 264] width 1284 height 164
drag, startPoint x: 261, startPoint y: 289, endPoint x: 244, endPoint y: 324, distance: 38.9
click at [244, 346] on div "Notes PICKED UP BY [PERSON_NAME] 19/09" at bounding box center [875, 401] width 1284 height 110
drag, startPoint x: 257, startPoint y: 286, endPoint x: 420, endPoint y: 295, distance: 163.2
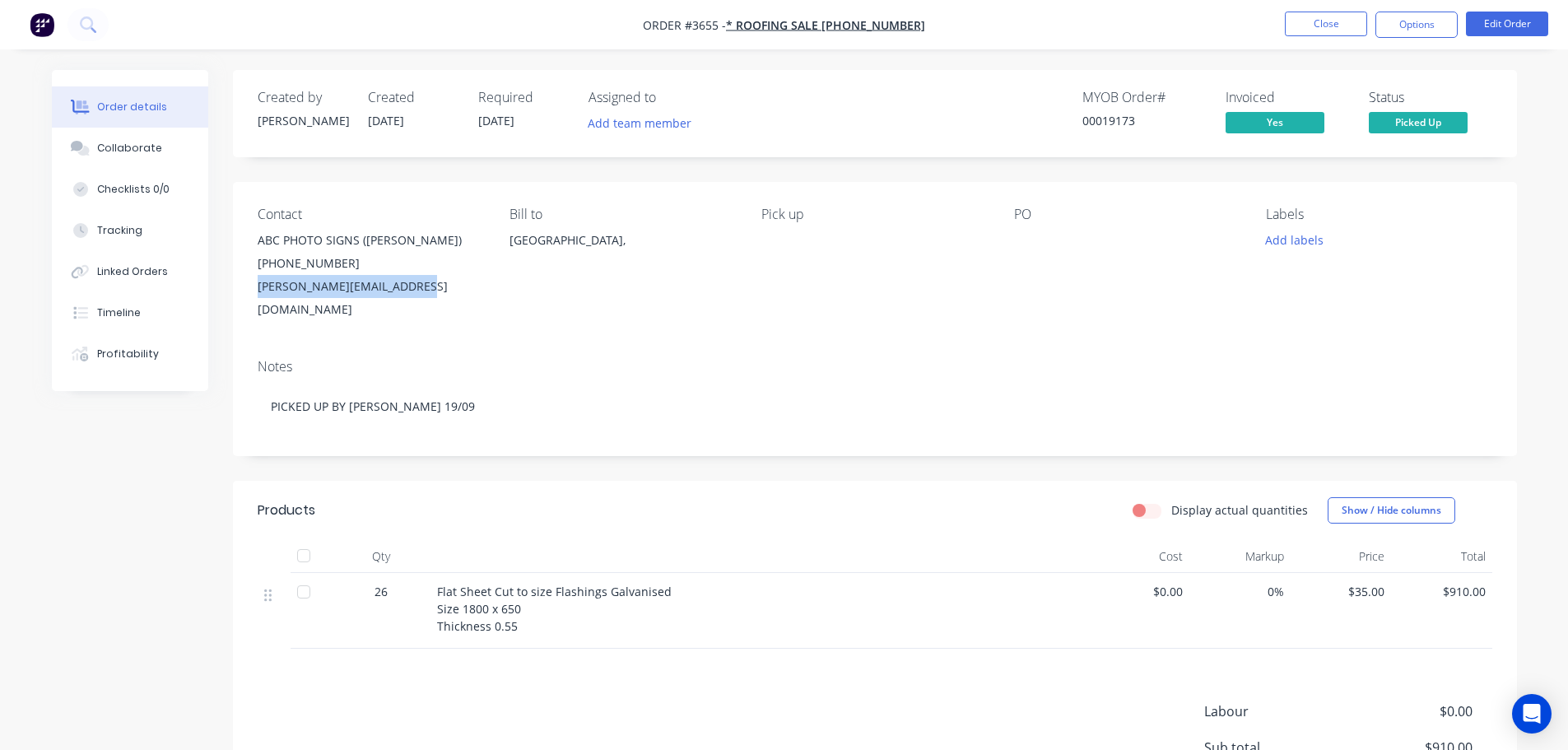
click at [420, 295] on div "[PERSON_NAME][EMAIL_ADDRESS][DOMAIN_NAME]" at bounding box center [371, 299] width 226 height 46
copy div "[PERSON_NAME][EMAIL_ADDRESS][DOMAIN_NAME]"
click at [132, 152] on div "Collaborate" at bounding box center [129, 149] width 65 height 15
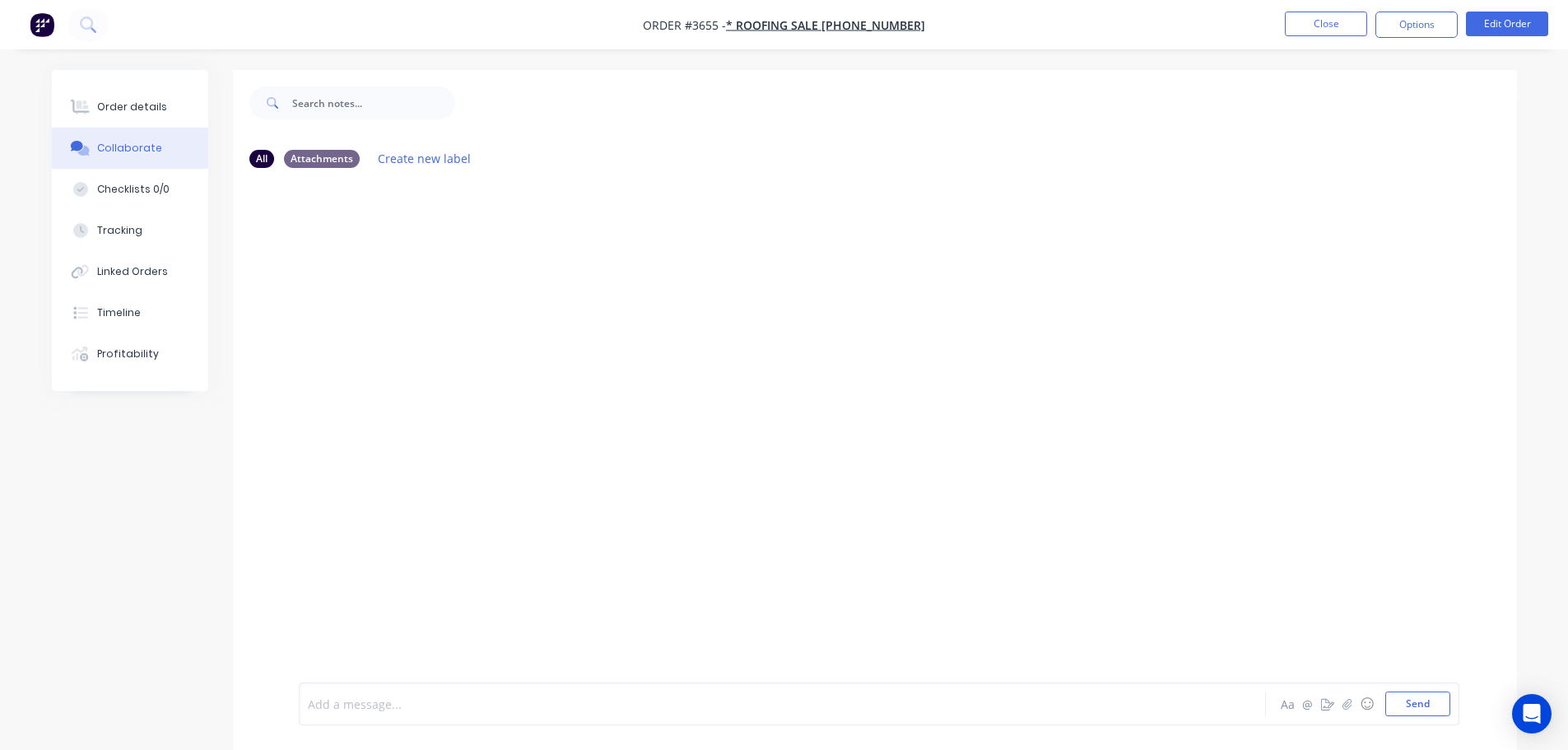
click at [365, 703] on div at bounding box center [736, 704] width 856 height 17
click at [1415, 713] on button "Send" at bounding box center [1418, 704] width 65 height 25
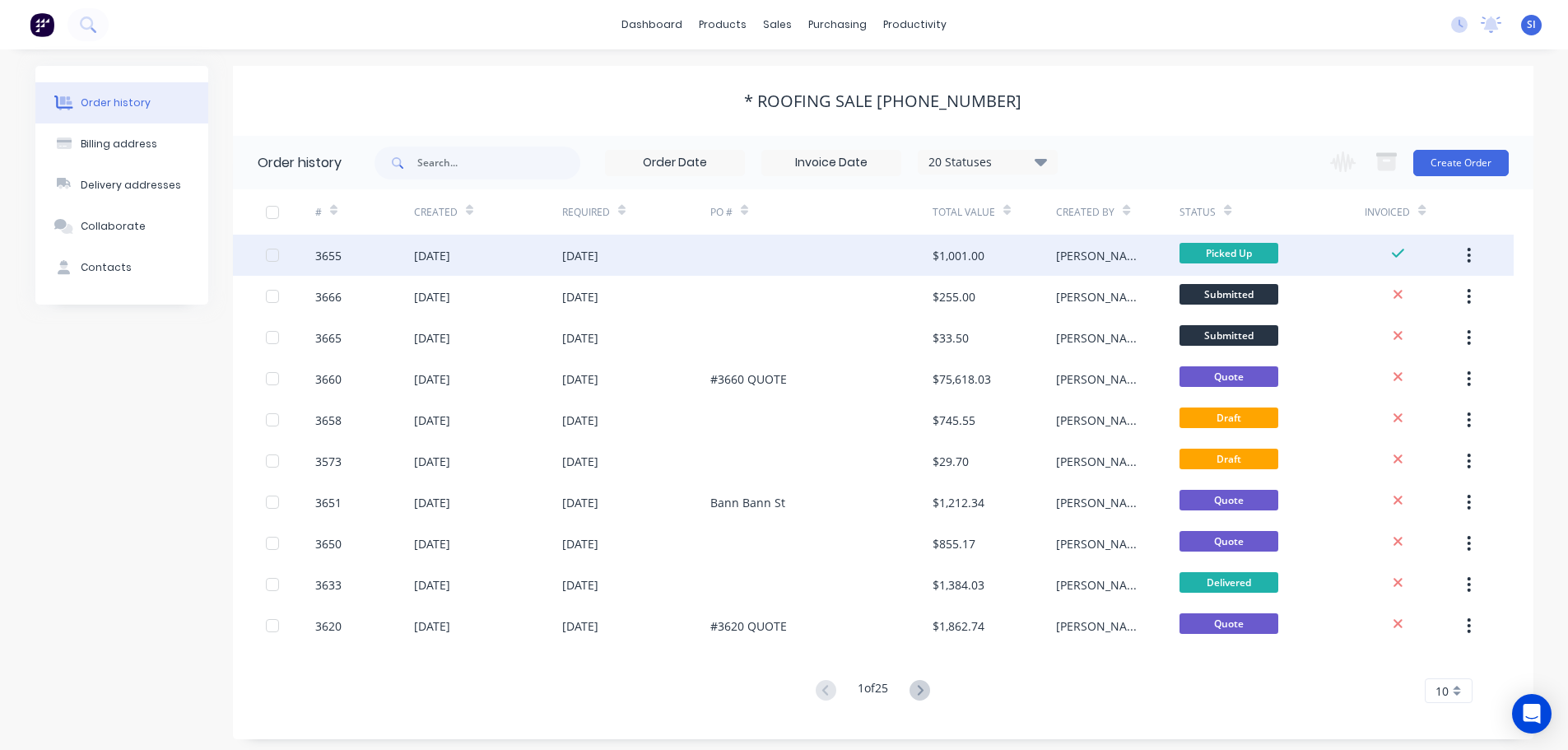
click at [1471, 256] on icon "button" at bounding box center [1468, 256] width 4 height 18
click at [1362, 292] on div "Archive" at bounding box center [1410, 298] width 127 height 24
